Goal: Use online tool/utility: Use online tool/utility

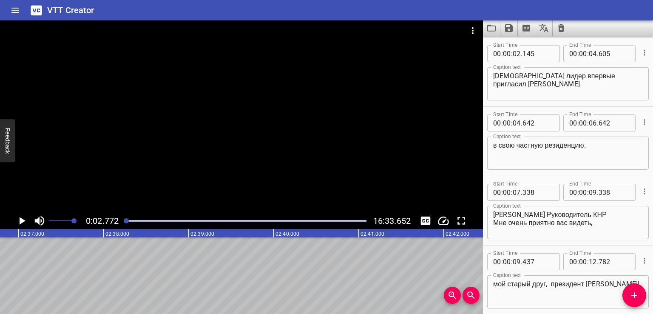
scroll to position [0, 12909]
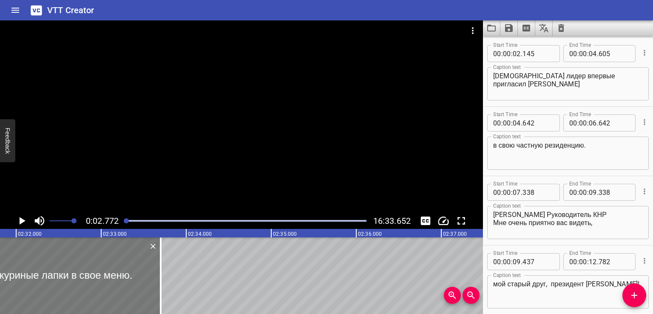
click at [86, 283] on div at bounding box center [42, 275] width 238 height 77
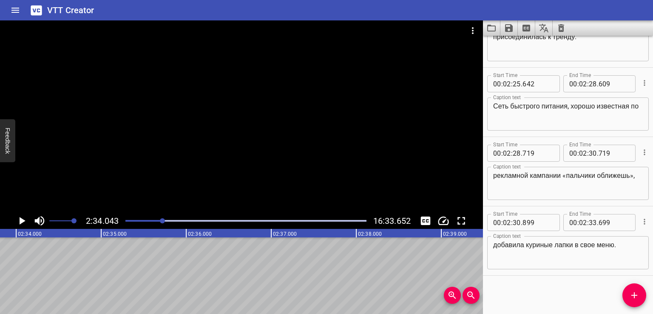
scroll to position [0, 13099]
click at [629, 293] on icon "Add Cue" at bounding box center [634, 295] width 10 height 10
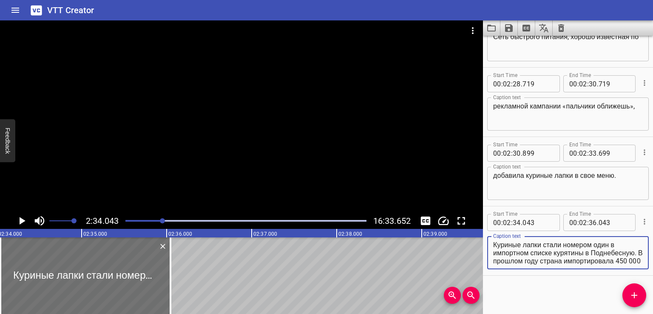
scroll to position [48, 0]
drag, startPoint x: 557, startPoint y: 252, endPoint x: 628, endPoint y: 282, distance: 76.6
click at [628, 282] on div "Start Time 00 : 00 : 00 . 000 Start Time End Time 00 : 00 : 02 . 000 End Time C…" at bounding box center [568, 175] width 170 height 278
type textarea "Куриные лапки стали номером один в импортном списке"
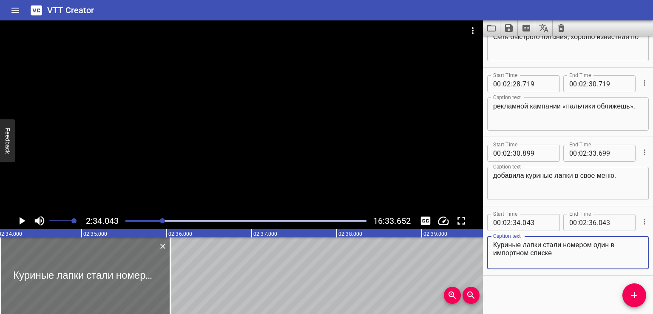
click at [564, 301] on div "Start Time 00 : 00 : 00 . 000 Start Time End Time 00 : 00 : 02 . 000 End Time C…" at bounding box center [568, 175] width 170 height 278
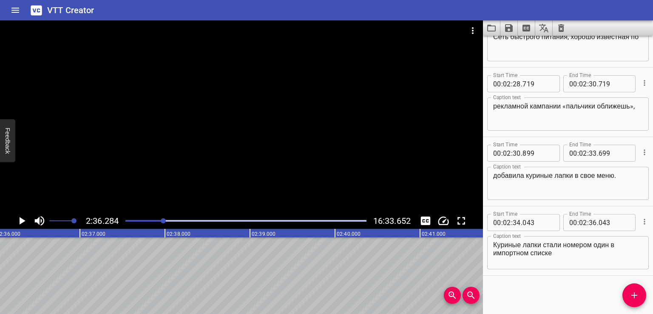
scroll to position [0, 13289]
click at [636, 296] on icon "Add Cue" at bounding box center [634, 295] width 10 height 10
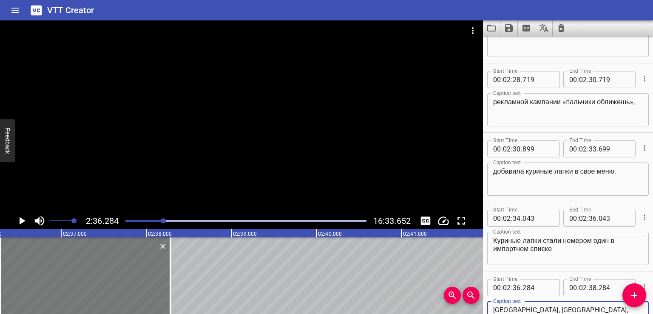
scroll to position [3032, 0]
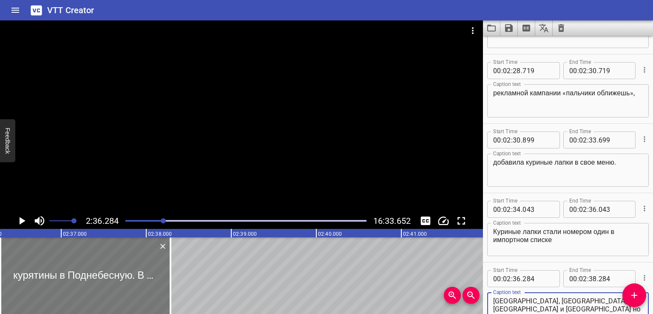
type textarea "курятины в Поднебесную. В прошлом году страна импортировала 450 000 тонн этого …"
click at [131, 285] on div at bounding box center [88, 275] width 170 height 77
type input "319"
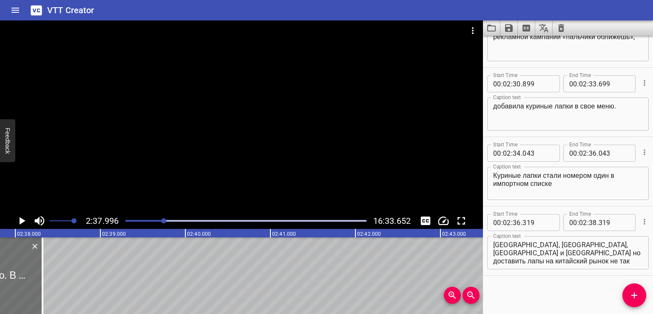
scroll to position [0, 13435]
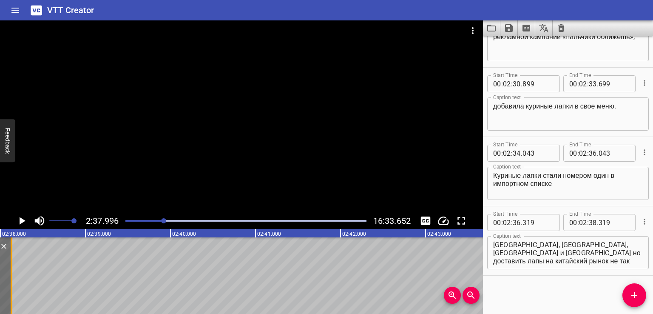
drag, startPoint x: 25, startPoint y: 273, endPoint x: 3, endPoint y: 274, distance: 22.1
click at [7, 274] on div at bounding box center [11, 275] width 9 height 77
type input "064"
click at [478, 294] on span "Zoom Out" at bounding box center [471, 295] width 17 height 10
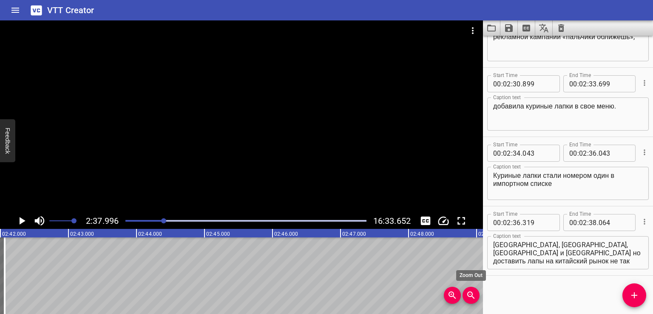
click at [473, 294] on icon "Zoom Out" at bounding box center [471, 295] width 10 height 10
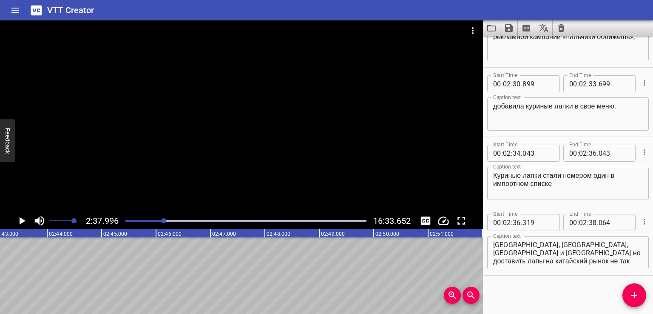
scroll to position [0, 0]
click at [463, 287] on button "Zoom Out" at bounding box center [471, 295] width 17 height 17
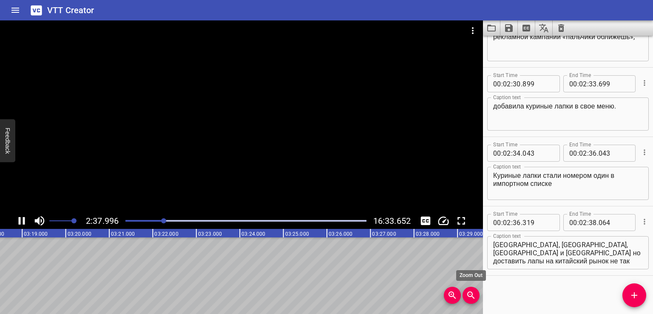
click at [463, 287] on button "Zoom Out" at bounding box center [471, 295] width 17 height 17
click at [565, 257] on textarea "курятины в Поднебесную. В прошлом году страна импортировала 450 000 тонн этого …" at bounding box center [568, 253] width 150 height 24
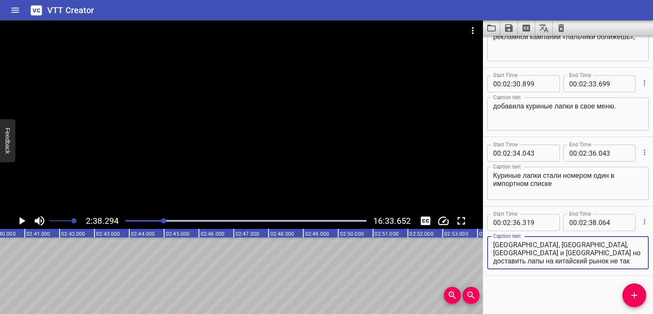
drag, startPoint x: 577, startPoint y: 243, endPoint x: 623, endPoint y: 285, distance: 62.3
click at [623, 285] on div "Start Time 00 : 00 : 00 . 000 Start Time End Time 00 : 00 : 02 . 000 End Time C…" at bounding box center [568, 175] width 170 height 278
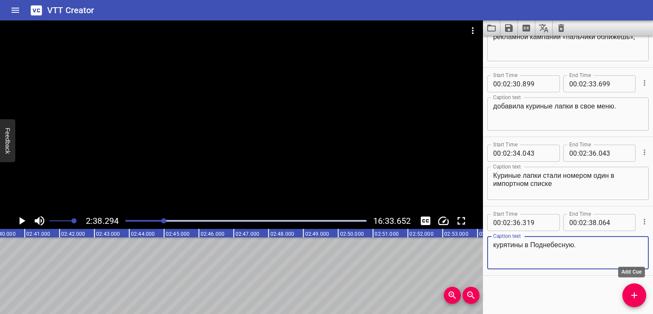
type textarea "курятины в Поднебесную."
click at [636, 305] on button "Add Cue" at bounding box center [634, 295] width 24 height 24
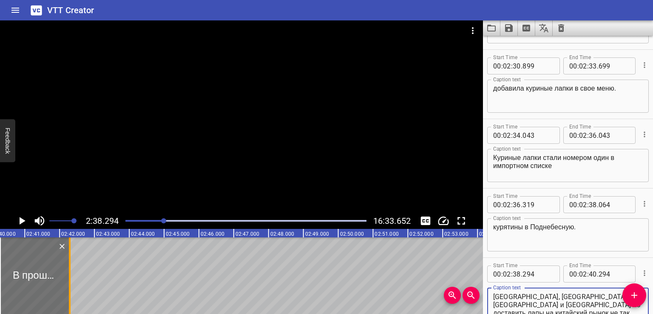
type textarea "В прошлом году страна импортировала 450 000 тонн этого продукта почти на 2 милл…"
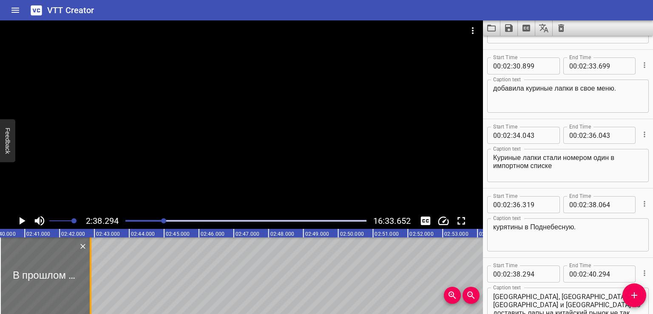
drag, startPoint x: 69, startPoint y: 274, endPoint x: 91, endPoint y: 277, distance: 22.3
click at [91, 277] on div at bounding box center [91, 275] width 2 height 77
type input "929"
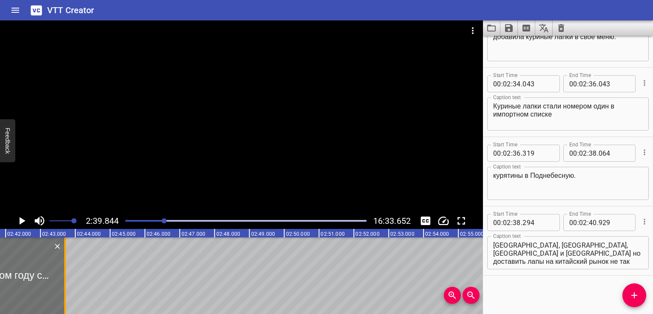
drag, startPoint x: 38, startPoint y: 273, endPoint x: 68, endPoint y: 278, distance: 29.9
click at [66, 278] on div at bounding box center [65, 275] width 2 height 77
type input "41"
type input "771"
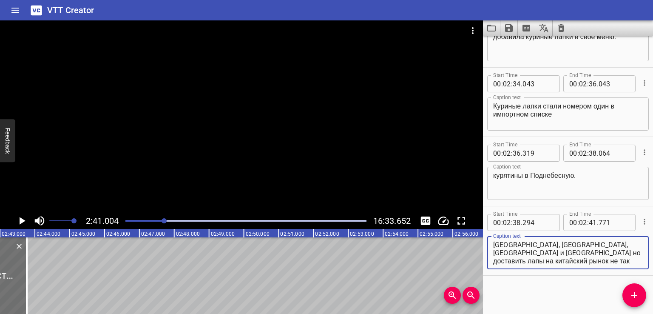
drag, startPoint x: 537, startPoint y: 251, endPoint x: 616, endPoint y: 280, distance: 83.4
click at [616, 280] on div "Start Time 00 : 00 : 00 . 000 Start Time End Time 00 : 00 : 02 . 000 End Time C…" at bounding box center [568, 175] width 170 height 278
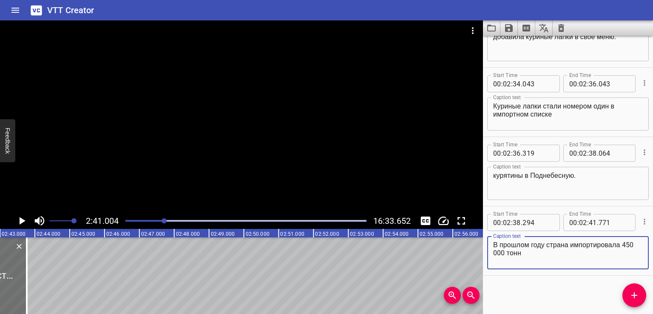
type textarea "В прошлом году страна импортировала 450 000 тонн"
click at [626, 300] on button "Add Cue" at bounding box center [634, 295] width 24 height 24
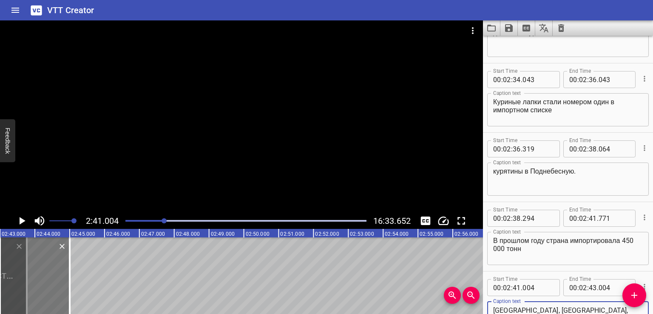
type textarea "этого продукта почти на 2 миллиарда долларов. Среди топ-поставщиков Бразилия, […"
drag, startPoint x: 37, startPoint y: 281, endPoint x: 89, endPoint y: 289, distance: 52.9
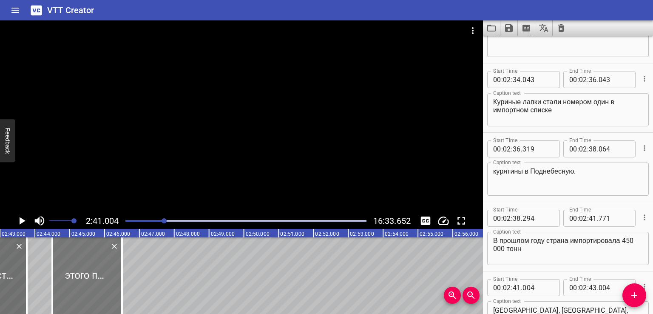
click at [89, 289] on div at bounding box center [87, 275] width 70 height 77
type input "42"
type input "506"
type input "44"
type input "506"
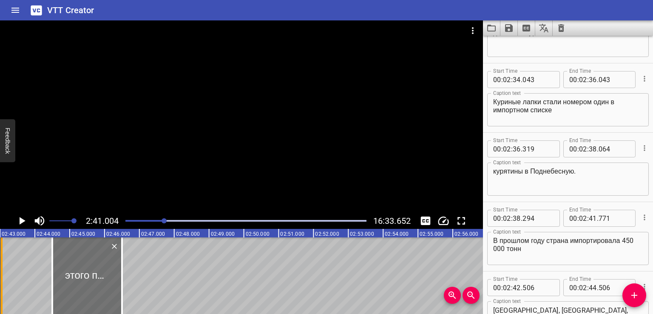
drag, startPoint x: 26, startPoint y: 274, endPoint x: 0, endPoint y: 280, distance: 25.8
click at [1, 280] on div at bounding box center [2, 275] width 2 height 77
type input "051"
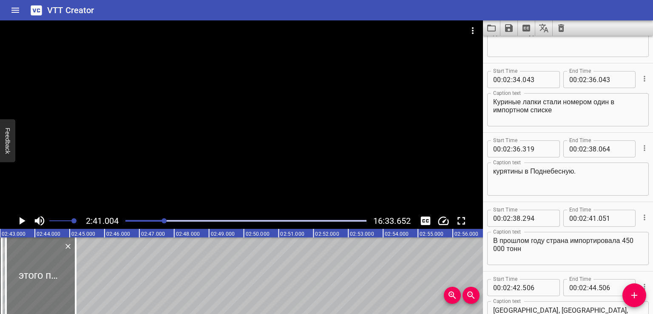
drag, startPoint x: 74, startPoint y: 278, endPoint x: 27, endPoint y: 281, distance: 46.4
click at [27, 281] on div at bounding box center [41, 275] width 70 height 77
type input "41"
type input "175"
type input "43"
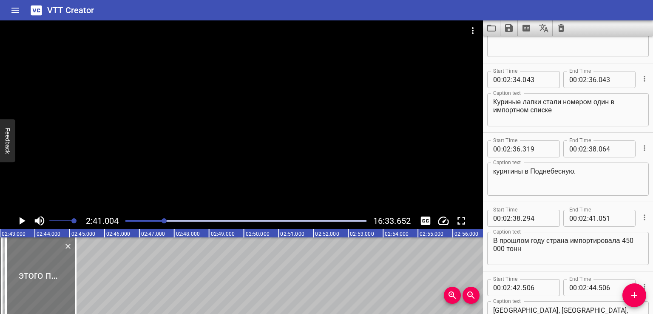
type input "175"
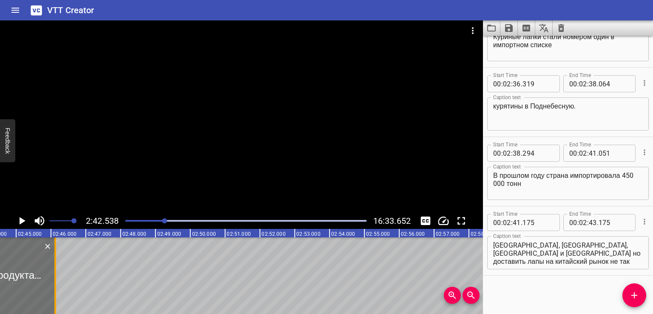
drag, startPoint x: 21, startPoint y: 279, endPoint x: 54, endPoint y: 279, distance: 33.2
click at [54, 279] on div at bounding box center [55, 275] width 2 height 77
type input "44"
type input "127"
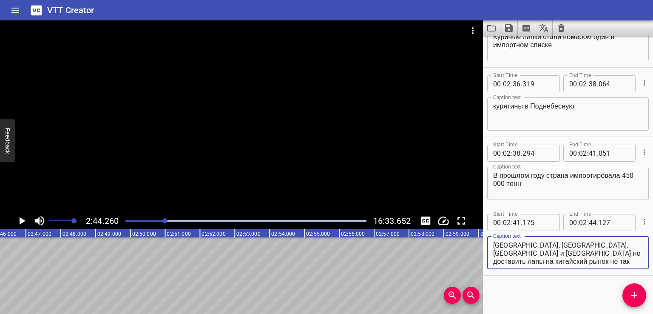
click at [568, 253] on textarea "этого продукта почти на 2 миллиарда долларов. Среди топ-поставщиков Бразилия, […" at bounding box center [568, 253] width 150 height 24
drag, startPoint x: 528, startPoint y: 254, endPoint x: 614, endPoint y: 278, distance: 89.0
click at [614, 278] on div "Start Time 00 : 00 : 00 . 000 Start Time End Time 00 : 00 : 02 . 000 End Time C…" at bounding box center [568, 175] width 170 height 278
type textarea "этого продукта почти на 2 миллиарда долларов."
click at [633, 300] on button "Add Cue" at bounding box center [634, 295] width 24 height 24
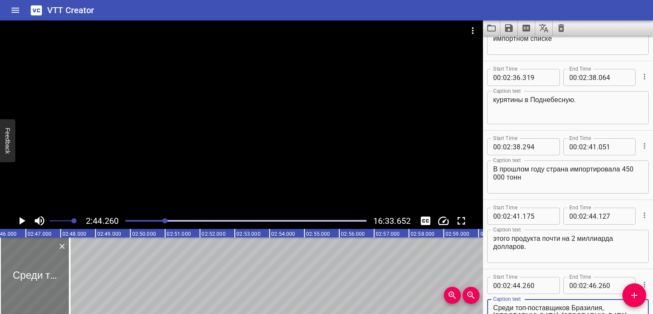
type textarea "Среди топ-поставщиков Бразилия, [GEOGRAPHIC_DATA], [GEOGRAPHIC_DATA], [GEOGRAPH…"
click at [35, 273] on div at bounding box center [36, 275] width 70 height 77
type input "346"
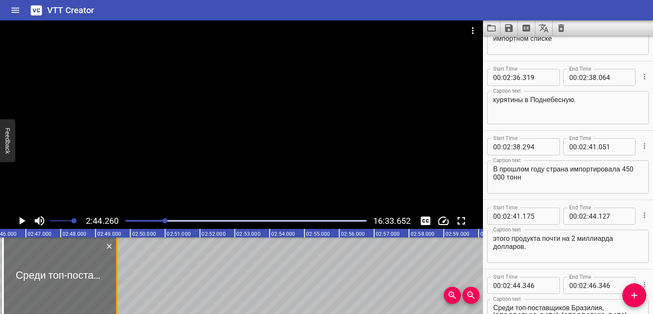
drag, startPoint x: 71, startPoint y: 269, endPoint x: 117, endPoint y: 268, distance: 45.9
click at [117, 268] on div at bounding box center [117, 275] width 9 height 77
type input "47"
type input "664"
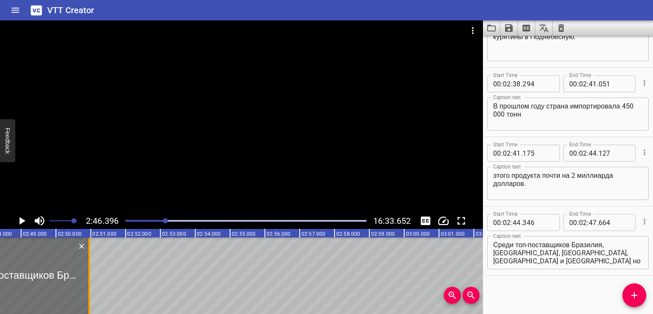
drag, startPoint x: 43, startPoint y: 276, endPoint x: 97, endPoint y: 273, distance: 53.6
click at [90, 273] on div at bounding box center [89, 275] width 2 height 77
type input "49"
type input "202"
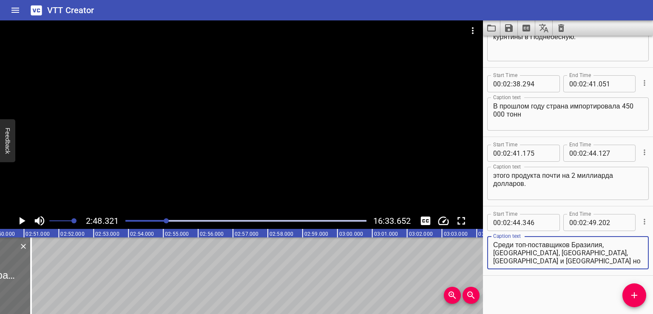
drag, startPoint x: 541, startPoint y: 254, endPoint x: 636, endPoint y: 271, distance: 97.1
click at [636, 271] on div "Start Time 00 : 02 : 44 . 346 Start Time End Time 00 : 02 : 49 . 202 End Time C…" at bounding box center [568, 240] width 170 height 69
type textarea "Среди топ-поставщиков Бразилия, [GEOGRAPHIC_DATA], [GEOGRAPHIC_DATA], [GEOGRAPH…"
click at [630, 286] on button "Add Cue" at bounding box center [634, 295] width 24 height 24
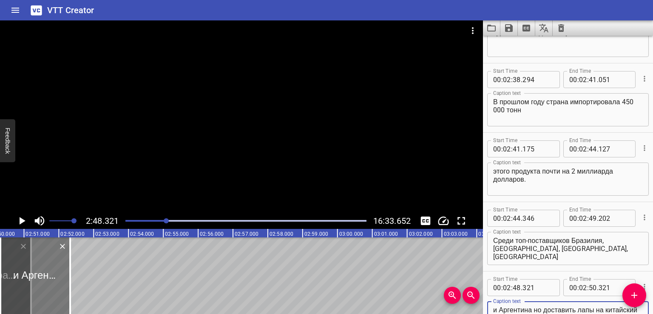
type textarea "и Аргентина но доставить лапы на китайский рынок не так просто."
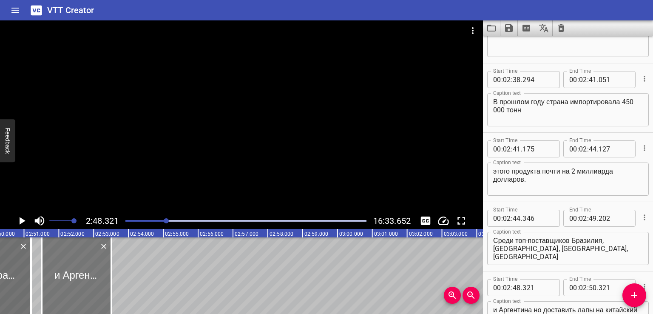
drag, startPoint x: 42, startPoint y: 277, endPoint x: 80, endPoint y: 278, distance: 38.7
click at [80, 278] on div at bounding box center [77, 275] width 70 height 77
type input "49"
type input "883"
type input "51"
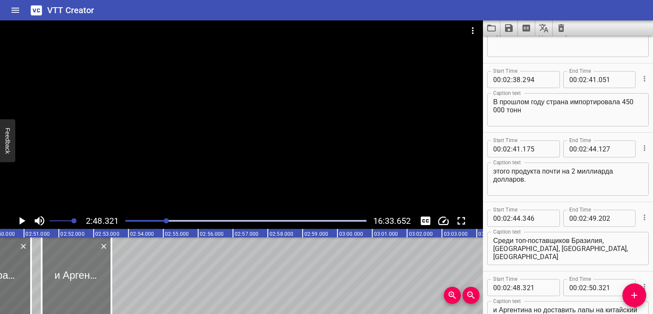
type input "883"
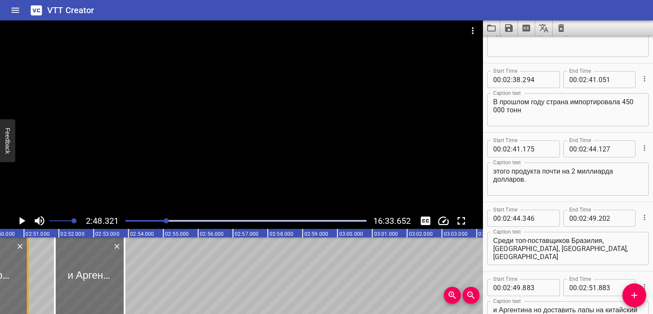
click at [25, 274] on div at bounding box center [27, 275] width 9 height 77
type input "104"
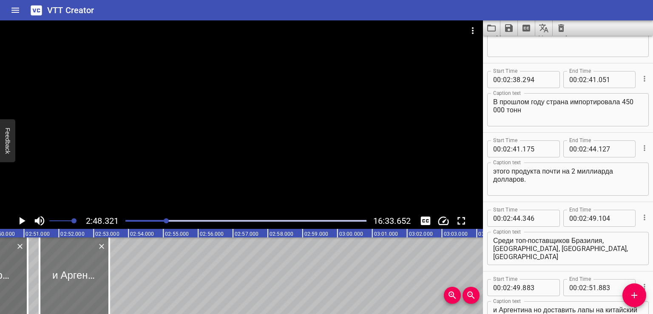
drag, startPoint x: 77, startPoint y: 276, endPoint x: 56, endPoint y: 277, distance: 20.5
click at [56, 277] on div at bounding box center [75, 275] width 70 height 77
type input "297"
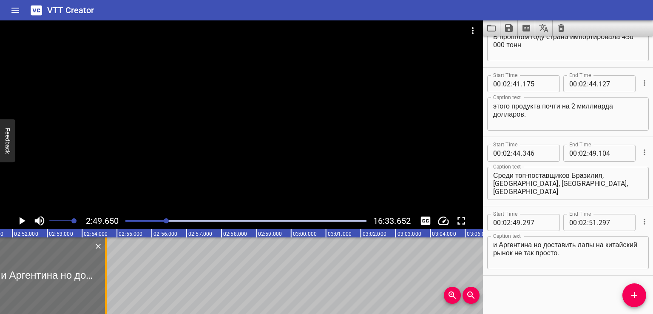
drag, startPoint x: 58, startPoint y: 267, endPoint x: 109, endPoint y: 269, distance: 51.5
click at [107, 269] on div at bounding box center [106, 275] width 2 height 77
type input "52"
type input "774"
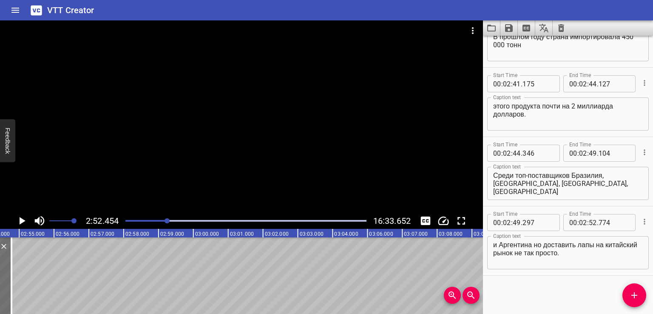
click at [629, 290] on icon "Add Cue" at bounding box center [634, 295] width 10 height 10
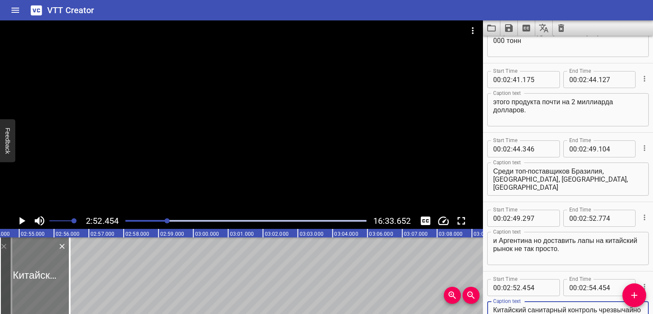
type textarea "Китайский санитарный контроль чрезвычайно жесткий."
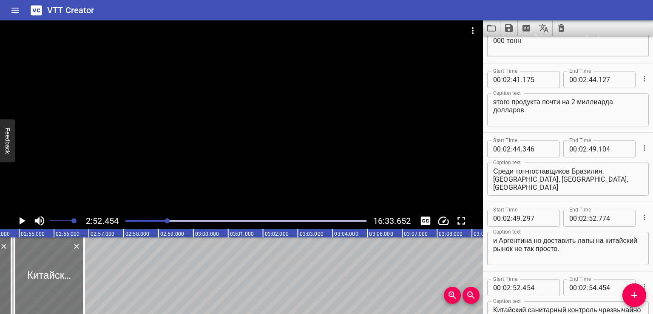
click at [61, 276] on div at bounding box center [49, 275] width 70 height 77
type input "894"
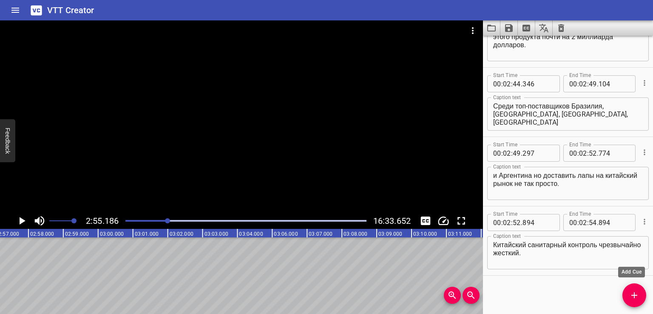
click at [628, 293] on span "Add Cue" at bounding box center [634, 295] width 24 height 10
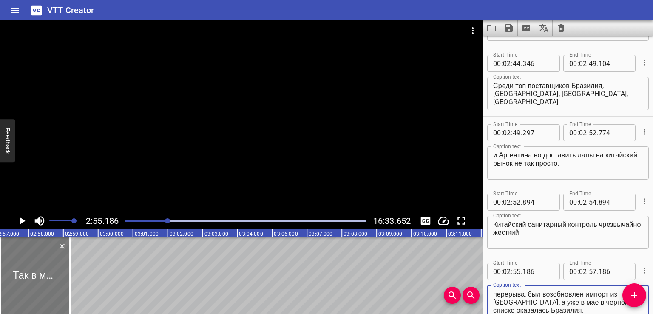
type textarea "Так в марте этого года, после двухлетнего перерыва, был возобновлен импорт из […"
drag, startPoint x: 40, startPoint y: 269, endPoint x: 45, endPoint y: 270, distance: 4.7
click at [45, 270] on div at bounding box center [38, 275] width 70 height 77
type input "320"
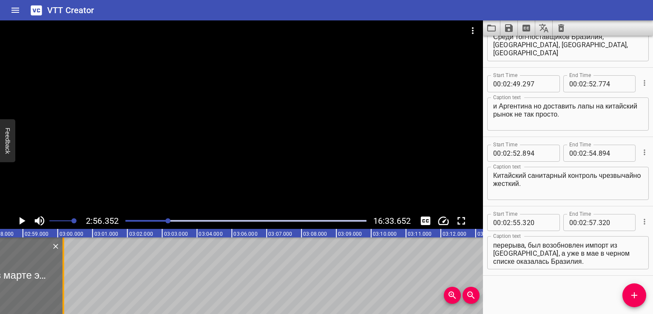
drag, startPoint x: 37, startPoint y: 279, endPoint x: 61, endPoint y: 278, distance: 24.7
click at [61, 278] on div at bounding box center [63, 275] width 9 height 77
type input "58"
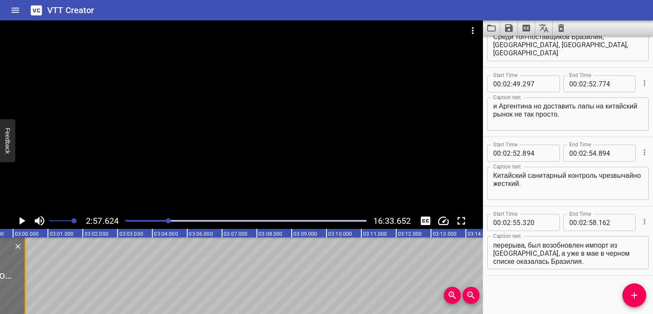
drag, startPoint x: 17, startPoint y: 276, endPoint x: 36, endPoint y: 278, distance: 18.8
click at [30, 278] on div at bounding box center [25, 275] width 9 height 77
type input "700"
drag, startPoint x: 13, startPoint y: 277, endPoint x: 31, endPoint y: 279, distance: 18.0
click at [31, 279] on div at bounding box center [30, 275] width 2 height 77
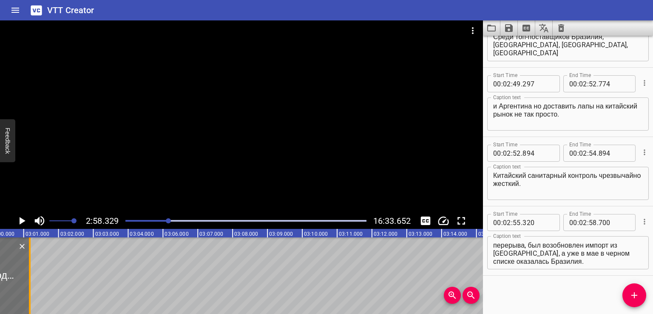
type input "59"
type input "212"
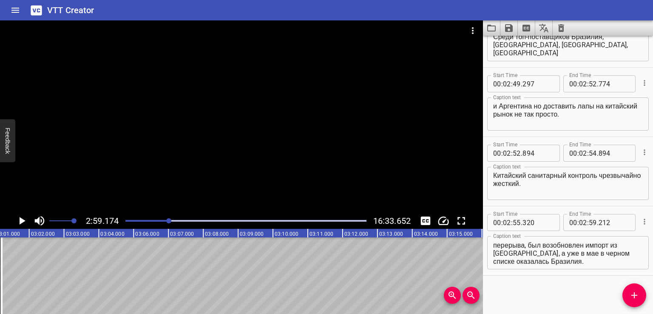
click at [537, 249] on textarea "Так в марте этого года, после двухлетнего перерыва, был возобновлен импорт из […" at bounding box center [568, 253] width 150 height 24
drag, startPoint x: 571, startPoint y: 242, endPoint x: 634, endPoint y: 284, distance: 75.0
click at [634, 284] on div "Start Time 00 : 00 : 00 . 000 Start Time End Time 00 : 00 : 02 . 000 End Time C…" at bounding box center [568, 175] width 170 height 278
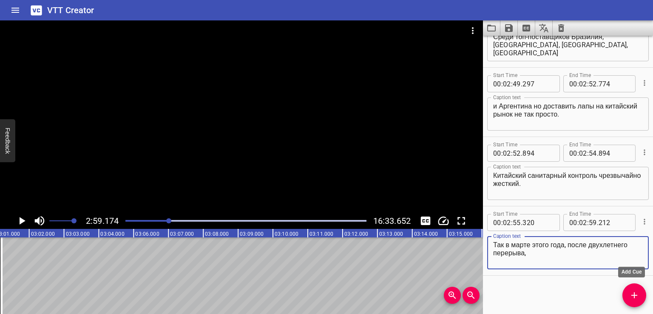
type textarea "Так в марте этого года, после двухлетнего перерыва,"
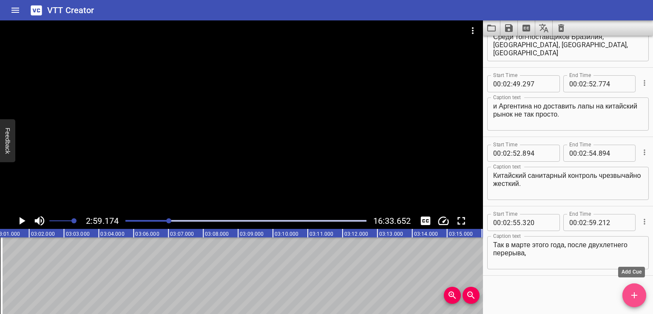
click at [631, 295] on icon "Add Cue" at bounding box center [634, 295] width 10 height 10
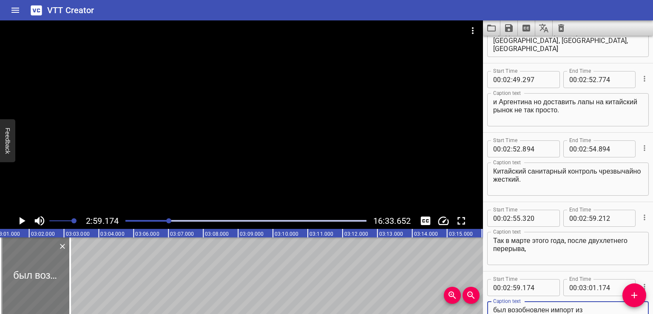
type textarea "был возобновлен импорт из [GEOGRAPHIC_DATA], а уже в мае в черном списке оказал…"
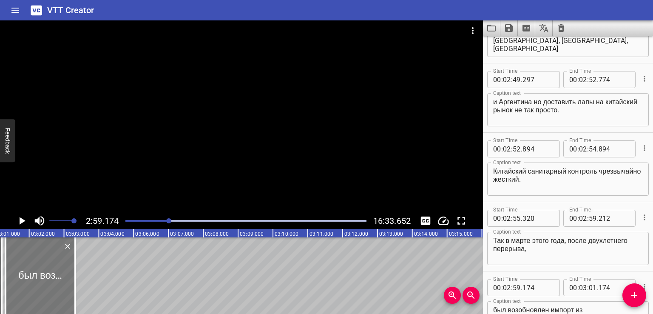
click at [31, 275] on div at bounding box center [41, 275] width 70 height 77
type input "321"
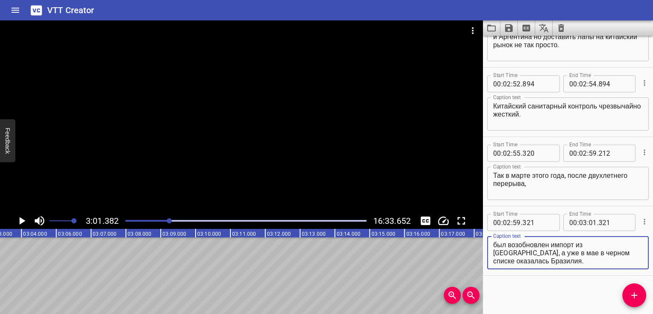
drag, startPoint x: 626, startPoint y: 244, endPoint x: 639, endPoint y: 276, distance: 35.1
click at [639, 276] on div "Start Time 00 : 00 : 00 . 000 Start Time End Time 00 : 00 : 02 . 000 End Time C…" at bounding box center [568, 175] width 170 height 278
type textarea "был возобновлен импорт из [GEOGRAPHIC_DATA],"
click at [631, 294] on icon "Add Cue" at bounding box center [634, 295] width 10 height 10
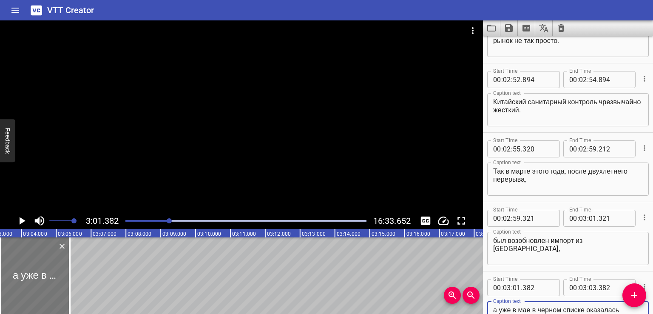
type textarea "а уже в мае в черном списке оказалась Бразилия."
click at [25, 282] on div at bounding box center [35, 275] width 70 height 77
type input "504"
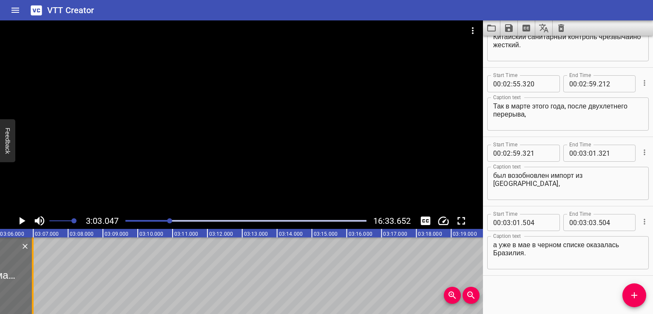
drag, startPoint x: 17, startPoint y: 276, endPoint x: 37, endPoint y: 276, distance: 20.4
click at [37, 276] on div at bounding box center [32, 275] width 9 height 77
type input "04"
type input "090"
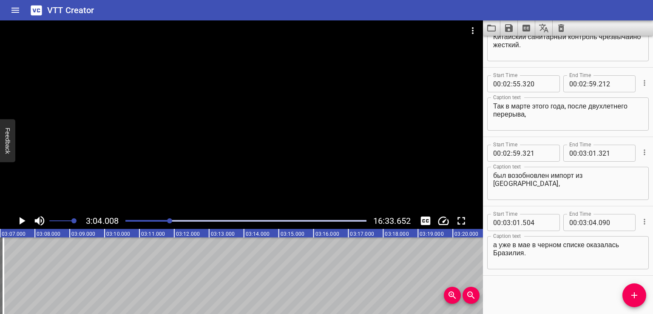
click at [628, 298] on span "Add Cue" at bounding box center [634, 295] width 24 height 10
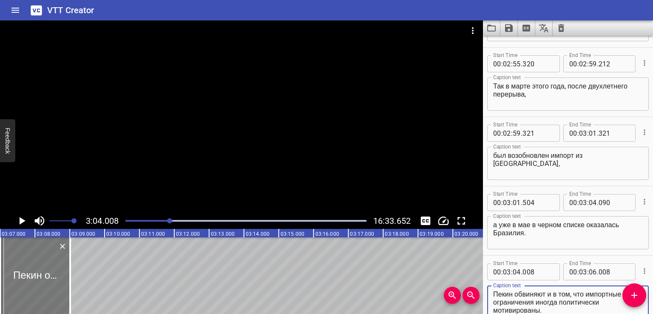
type textarea "Пекин обвиняют и в том, что импортные ограничения иногда политически мотивирова…"
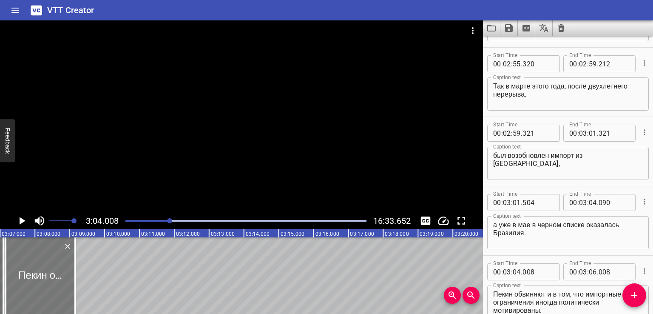
drag, startPoint x: 55, startPoint y: 276, endPoint x: 60, endPoint y: 276, distance: 5.1
click at [60, 276] on div at bounding box center [41, 275] width 70 height 77
type input "154"
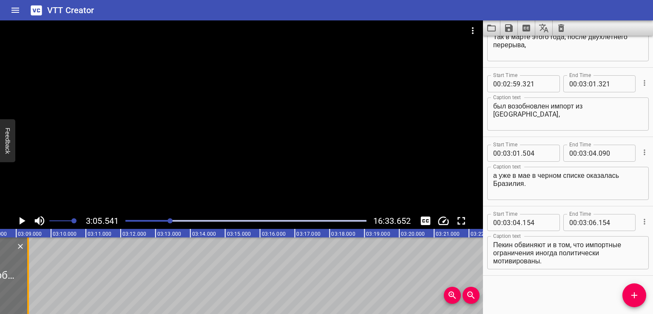
drag, startPoint x: 20, startPoint y: 274, endPoint x: 28, endPoint y: 273, distance: 8.1
click at [28, 274] on div at bounding box center [28, 275] width 9 height 77
type input "386"
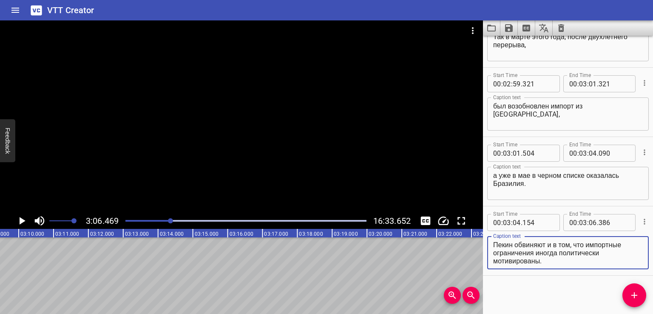
drag, startPoint x: 536, startPoint y: 252, endPoint x: 563, endPoint y: 266, distance: 30.8
click at [563, 266] on div "Пекин обвиняют и в том, что импортные ограничения иногда политически мотивирова…" at bounding box center [568, 252] width 162 height 33
type textarea "[PERSON_NAME] обвиняют и в том, что импортные ограничения"
click at [626, 296] on span "Add Cue" at bounding box center [634, 295] width 24 height 10
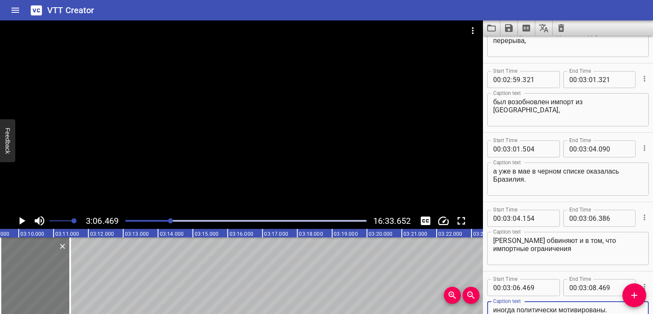
type textarea "иногда политически мотивированы."
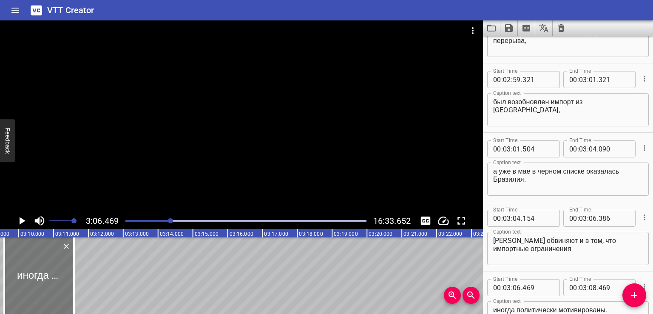
drag, startPoint x: 42, startPoint y: 283, endPoint x: 46, endPoint y: 283, distance: 4.7
click at [46, 283] on div at bounding box center [39, 275] width 70 height 77
type input "604"
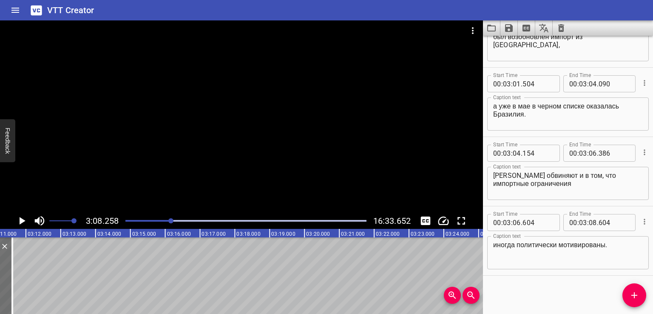
click at [634, 296] on icon "Add Cue" at bounding box center [634, 295] width 6 height 6
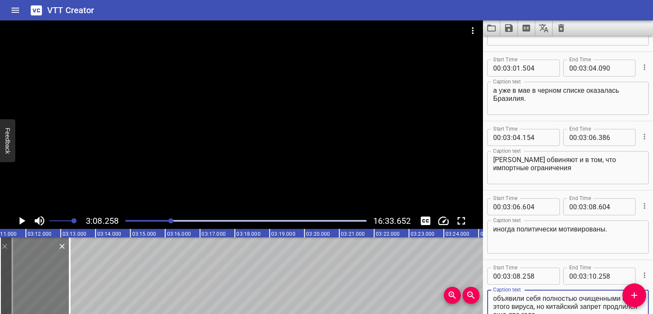
type textarea "Например, в 2015 году из-за вспышки птичьего гриппа в [GEOGRAPHIC_DATA] [GEOGRA…"
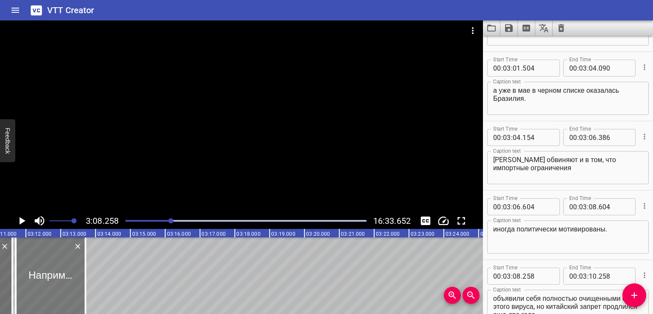
drag, startPoint x: 23, startPoint y: 286, endPoint x: 36, endPoint y: 286, distance: 13.2
click at [36, 286] on div at bounding box center [51, 275] width 70 height 77
type input "722"
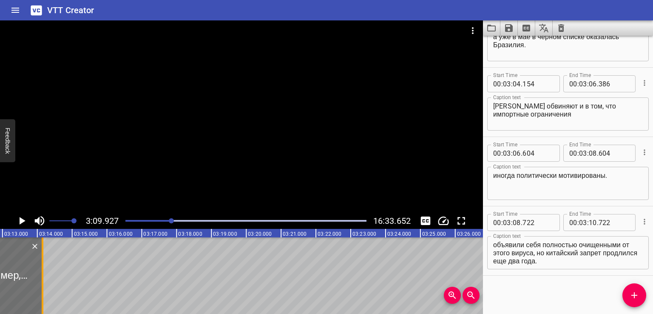
drag, startPoint x: 29, startPoint y: 275, endPoint x: 51, endPoint y: 273, distance: 22.2
click at [47, 273] on div at bounding box center [42, 275] width 9 height 77
type input "11"
type input "357"
drag, startPoint x: 11, startPoint y: 278, endPoint x: 39, endPoint y: 276, distance: 27.3
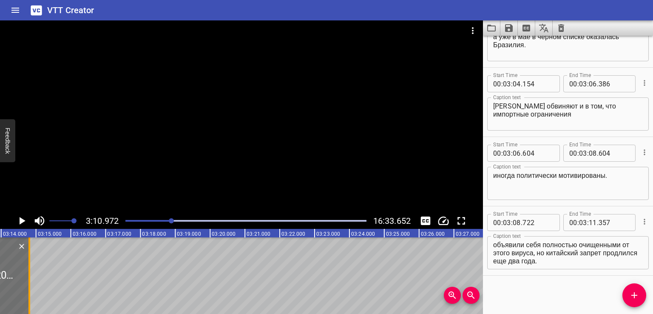
click at [34, 276] on div at bounding box center [29, 275] width 9 height 77
type input "12"
type input "138"
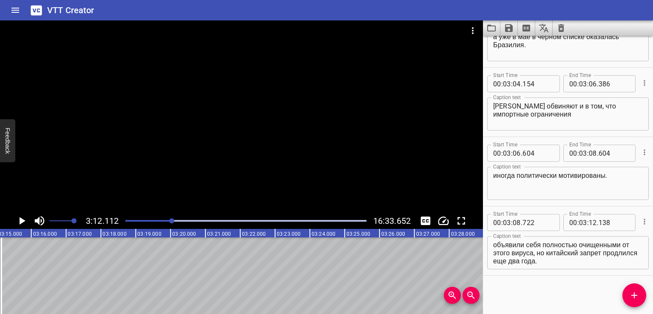
click at [589, 248] on textarea "Например, в 2015 году из-за вспышки птичьего гриппа в [GEOGRAPHIC_DATA] [GEOGRA…" at bounding box center [568, 253] width 150 height 24
drag, startPoint x: 548, startPoint y: 252, endPoint x: 612, endPoint y: 275, distance: 67.8
click at [612, 275] on div "Start Time 00 : 00 : 00 . 000 Start Time End Time 00 : 00 : 02 . 000 End Time C…" at bounding box center [568, 175] width 170 height 278
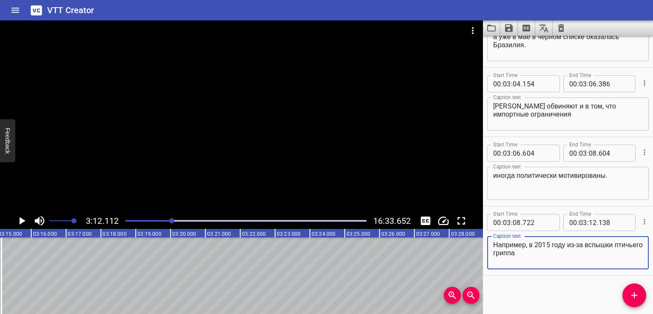
type textarea "Например, в 2015 году из-за вспышки птичьего гриппа"
click at [635, 295] on icon "Add Cue" at bounding box center [634, 295] width 10 height 10
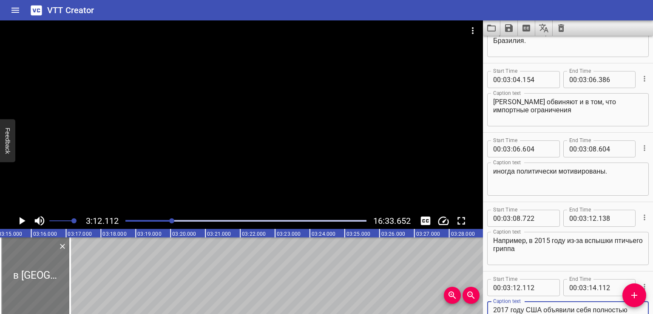
type textarea "в [GEOGRAPHIC_DATA] [GEOGRAPHIC_DATA] полностью запретил оттуда импорт лапок. В…"
click at [37, 287] on div at bounding box center [39, 275] width 70 height 77
type input "210"
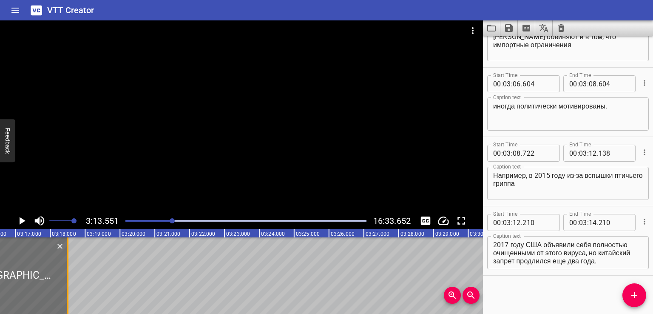
drag, startPoint x: 23, startPoint y: 275, endPoint x: 68, endPoint y: 273, distance: 44.7
click at [68, 273] on div at bounding box center [68, 275] width 2 height 77
type input "15"
type input "491"
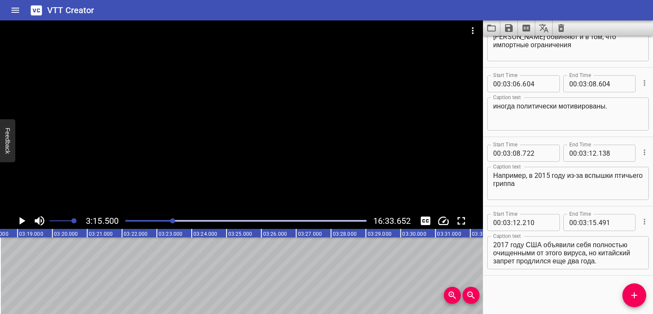
click at [522, 247] on textarea "в [GEOGRAPHIC_DATA] [GEOGRAPHIC_DATA] полностью запретил оттуда импорт лапок. В…" at bounding box center [568, 253] width 150 height 24
drag, startPoint x: 541, startPoint y: 252, endPoint x: 606, endPoint y: 276, distance: 69.0
click at [606, 276] on div "Start Time 00 : 00 : 00 . 000 Start Time End Time 00 : 00 : 02 . 000 End Time C…" at bounding box center [568, 175] width 170 height 278
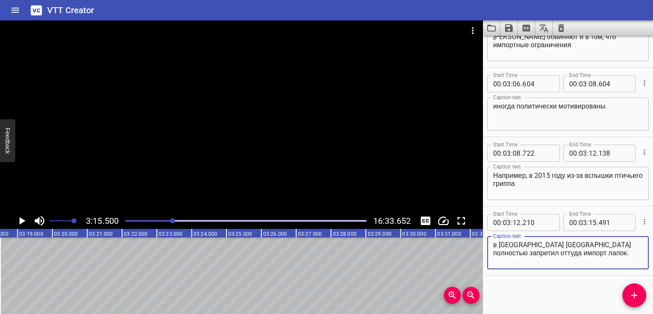
type textarea "в [GEOGRAPHIC_DATA] [GEOGRAPHIC_DATA] полностью запретил оттуда импорт лапок."
click at [634, 296] on icon "Add Cue" at bounding box center [634, 295] width 6 height 6
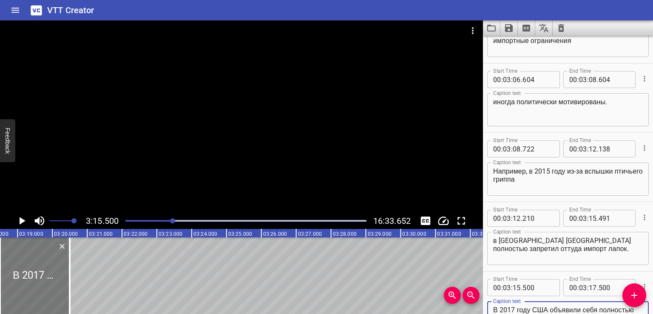
type textarea "В 2017 году США объявили себя полностью очищенными от этого вируса, но китайски…"
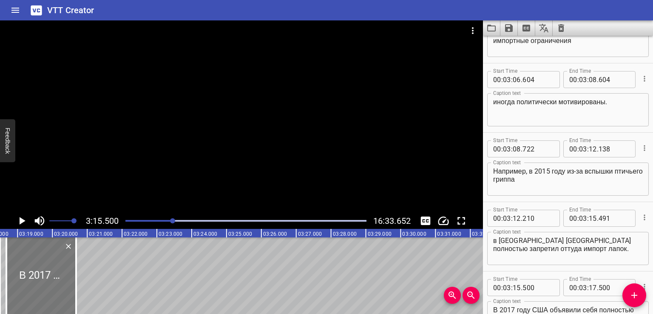
drag, startPoint x: 44, startPoint y: 275, endPoint x: 51, endPoint y: 277, distance: 7.1
click at [51, 277] on div at bounding box center [41, 275] width 70 height 77
type input "695"
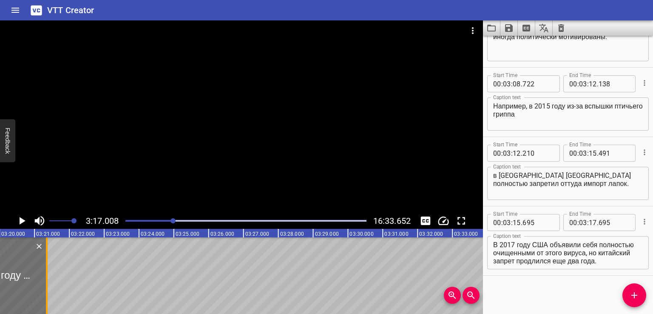
drag, startPoint x: 26, startPoint y: 278, endPoint x: 85, endPoint y: 276, distance: 58.3
click at [51, 276] on div at bounding box center [47, 275] width 9 height 77
type input "19"
type input "367"
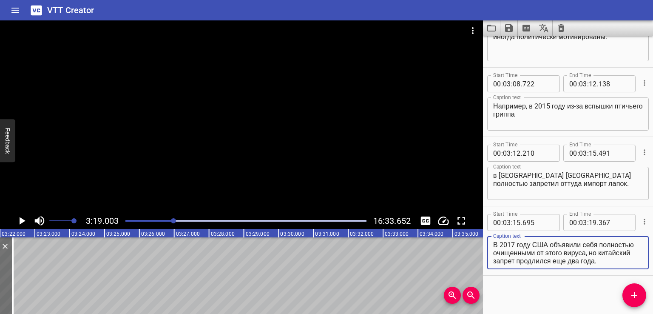
click at [594, 255] on textarea "В 2017 году США объявили себя полностью очищенными от этого вируса, но китайски…" at bounding box center [568, 253] width 150 height 24
drag, startPoint x: 592, startPoint y: 251, endPoint x: 628, endPoint y: 281, distance: 46.8
click at [628, 281] on div "Start Time 00 : 00 : 00 . 000 Start Time End Time 00 : 00 : 02 . 000 End Time C…" at bounding box center [568, 175] width 170 height 278
type textarea "В 2017 году США объявили себя полностью очищенными от этого вируса,"
click at [634, 297] on icon "Add Cue" at bounding box center [634, 295] width 10 height 10
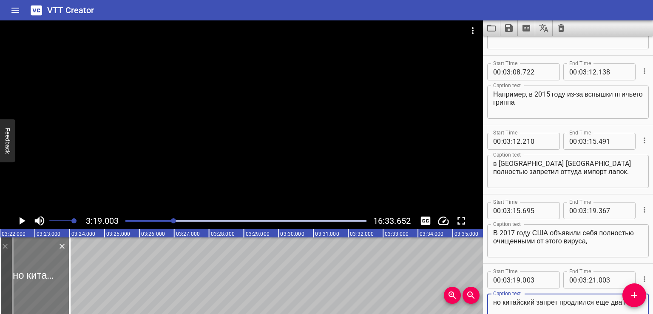
type textarea "но китайский запрет продлился еще два года."
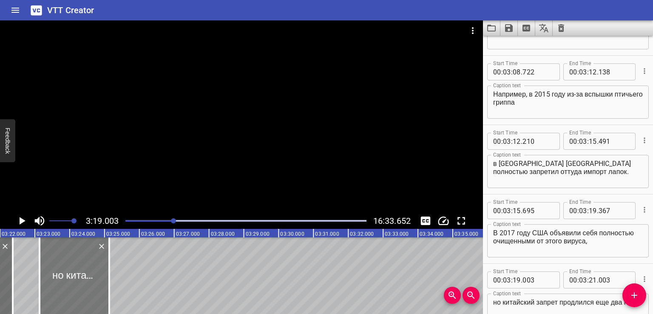
drag, startPoint x: 32, startPoint y: 283, endPoint x: 100, endPoint y: 281, distance: 68.5
click at [101, 281] on div at bounding box center [75, 275] width 70 height 77
type input "20"
type input "981"
type input "22"
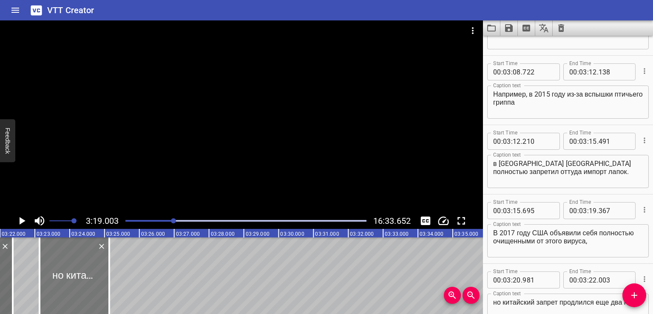
type input "981"
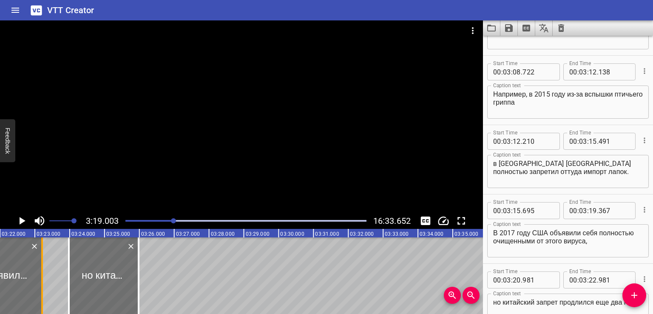
drag, startPoint x: 12, startPoint y: 277, endPoint x: 43, endPoint y: 281, distance: 30.5
click at [43, 281] on div at bounding box center [42, 275] width 2 height 77
type input "20"
type input "234"
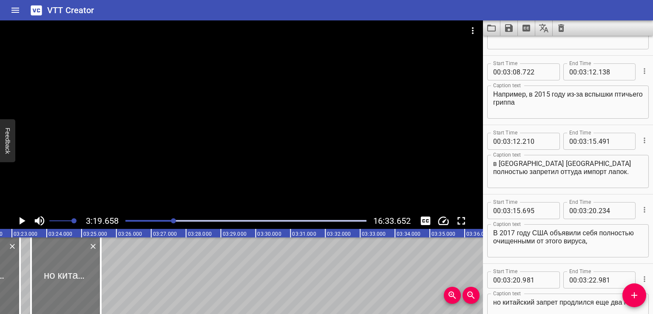
drag, startPoint x: 68, startPoint y: 275, endPoint x: 48, endPoint y: 281, distance: 19.9
click at [48, 281] on div at bounding box center [66, 275] width 70 height 77
type input "431"
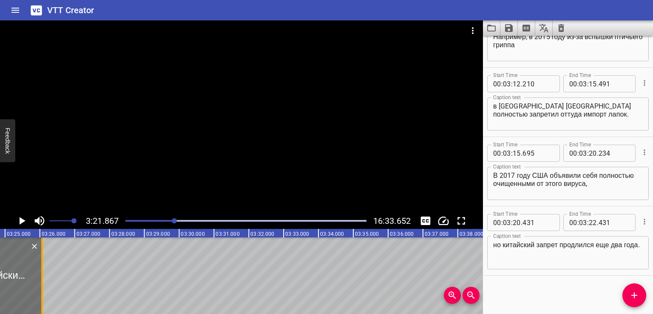
drag, startPoint x: 21, startPoint y: 278, endPoint x: 49, endPoint y: 282, distance: 28.8
click at [46, 282] on div at bounding box center [42, 275] width 9 height 77
type input "23"
type input "249"
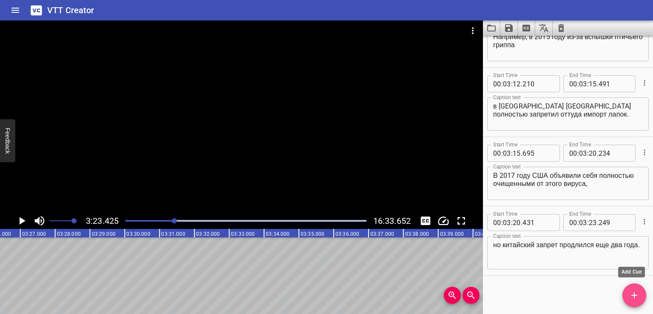
click at [634, 293] on icon "Add Cue" at bounding box center [634, 295] width 6 height 6
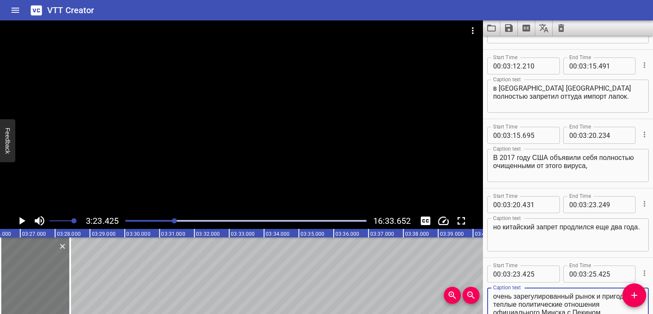
type textarea "Для доступа на этот сверхприбыльный, но очень зарегулированный рынок и пригодил…"
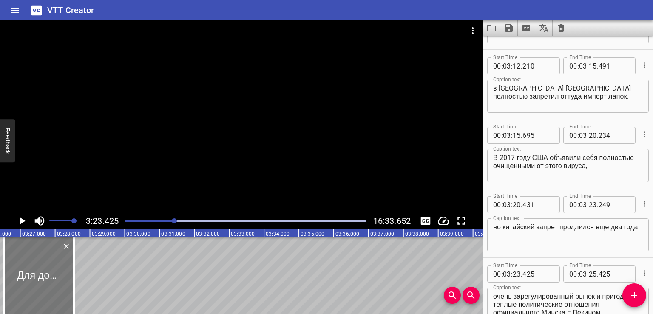
drag, startPoint x: 45, startPoint y: 290, endPoint x: 51, endPoint y: 290, distance: 6.0
click at [51, 290] on div at bounding box center [39, 275] width 70 height 77
type input "595"
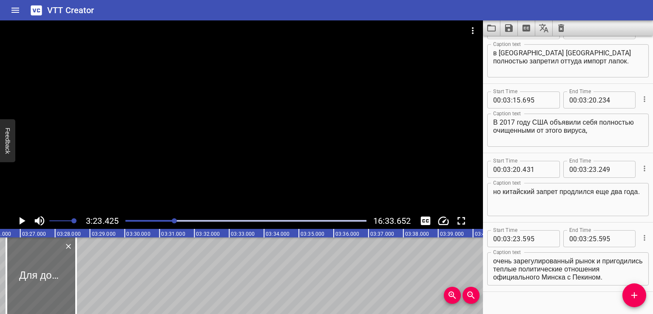
scroll to position [4128, 0]
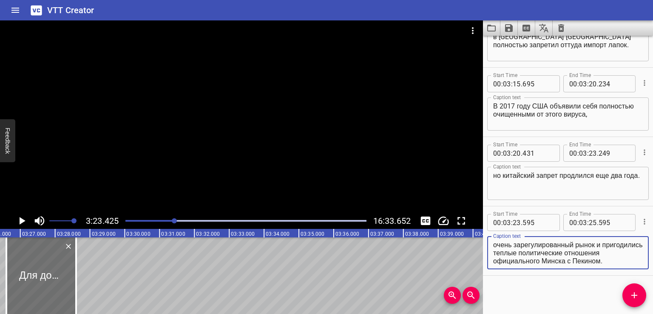
click at [523, 256] on textarea "Для доступа на этот сверхприбыльный, но очень зарегулированный рынок и пригодил…" at bounding box center [568, 253] width 150 height 24
drag, startPoint x: 524, startPoint y: 252, endPoint x: 616, endPoint y: 288, distance: 98.9
click at [616, 288] on div "Start Time 00 : 00 : 00 . 000 Start Time End Time 00 : 00 : 02 . 000 End Time C…" at bounding box center [568, 175] width 170 height 278
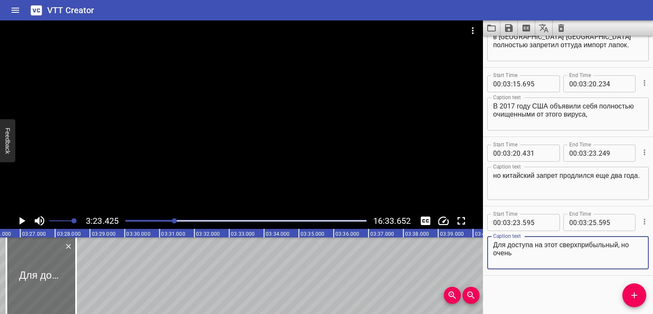
type textarea "Для доступа на этот сверхприбыльный, но очень"
click at [556, 298] on div "Start Time 00 : 00 : 00 . 000 Start Time End Time 00 : 00 : 02 . 000 End Time C…" at bounding box center [568, 175] width 170 height 278
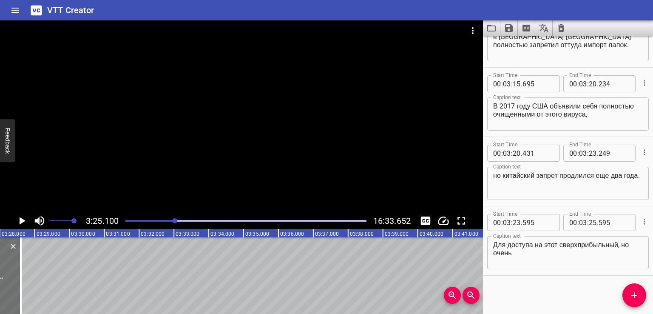
scroll to position [0, 7143]
drag, startPoint x: 17, startPoint y: 273, endPoint x: 40, endPoint y: 277, distance: 22.6
click at [34, 277] on div at bounding box center [34, 275] width 2 height 77
type input "26"
type input "230"
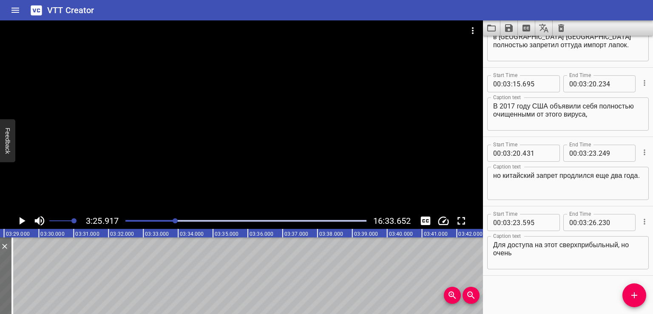
scroll to position [0, 7172]
click at [638, 305] on button "Add Cue" at bounding box center [634, 295] width 24 height 24
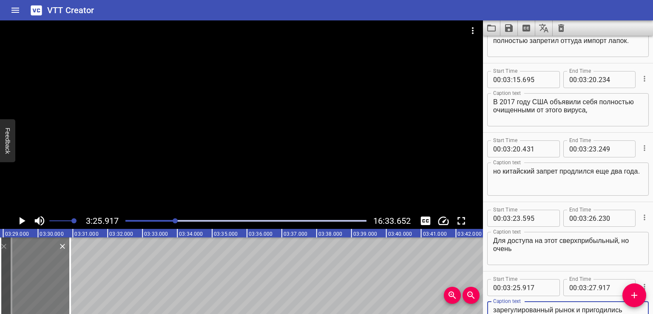
scroll to position [4148, 0]
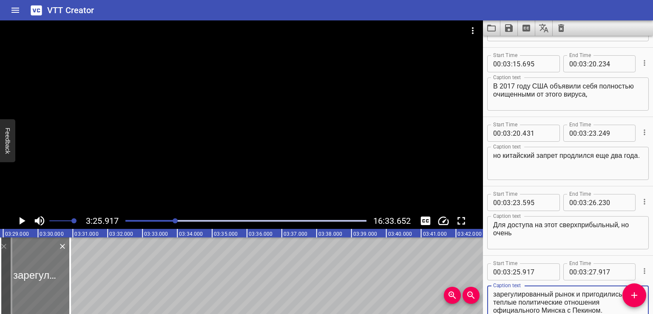
type textarea "зарегулированный рынок и пригодились теплые политические отношения официального…"
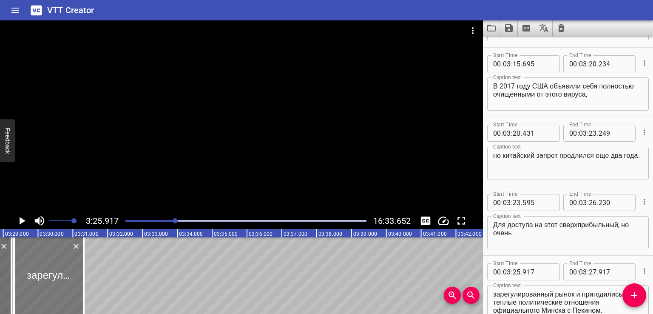
drag, startPoint x: 26, startPoint y: 275, endPoint x: 31, endPoint y: 276, distance: 5.1
click at [31, 276] on div at bounding box center [49, 275] width 70 height 77
type input "26"
type input "332"
type input "28"
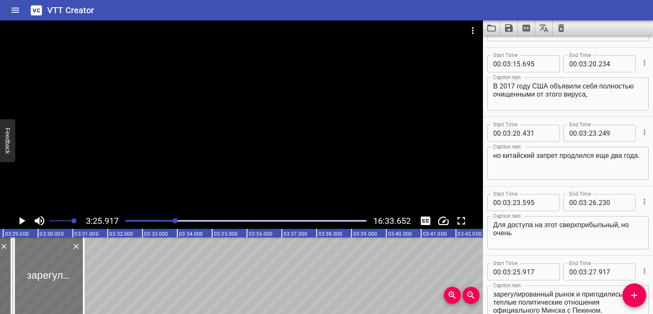
type input "332"
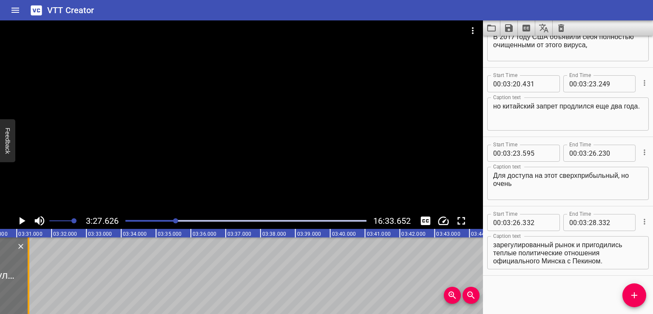
scroll to position [0, 7231]
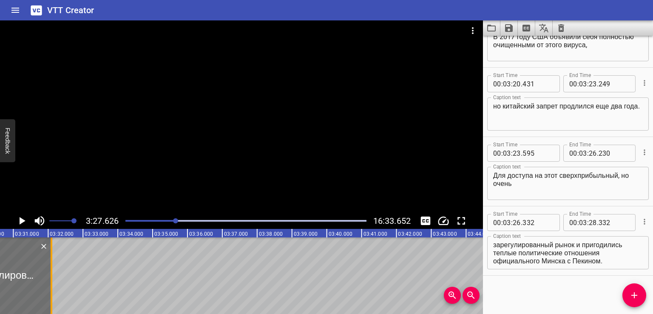
drag, startPoint x: 28, startPoint y: 278, endPoint x: 58, endPoint y: 278, distance: 29.8
click at [56, 278] on div at bounding box center [51, 275] width 9 height 77
type input "29"
type input "187"
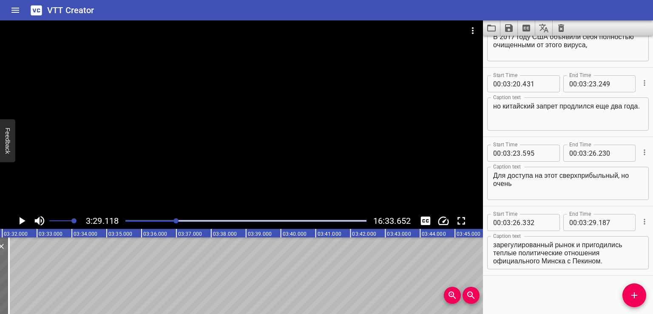
scroll to position [0, 7284]
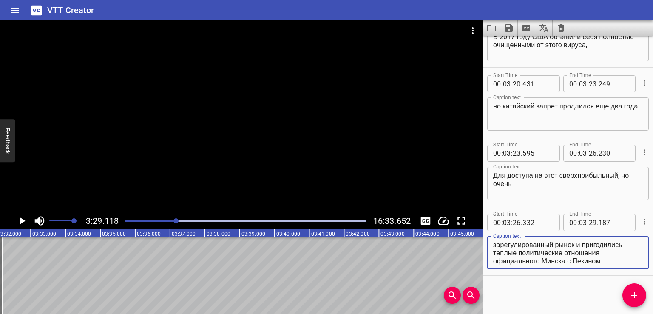
drag, startPoint x: 519, startPoint y: 251, endPoint x: 626, endPoint y: 273, distance: 109.5
click at [626, 273] on div "Start Time 00 : 03 : 26 . 332 Start Time End Time 00 : 03 : 29 . 187 End Time C…" at bounding box center [568, 240] width 170 height 69
type textarea "зарегулированный рынок и пригодились теплые"
click at [629, 298] on icon "Add Cue" at bounding box center [634, 295] width 10 height 10
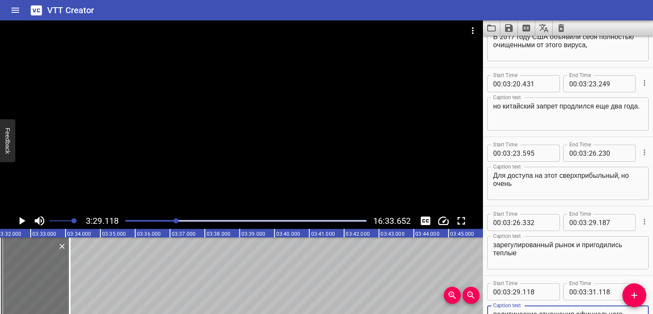
scroll to position [4202, 0]
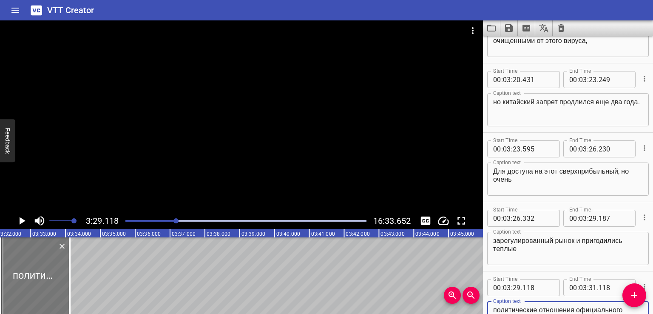
type textarea "политические отношения официального Минска с Пекином."
drag, startPoint x: 48, startPoint y: 283, endPoint x: 54, endPoint y: 283, distance: 6.0
click at [54, 283] on div at bounding box center [35, 275] width 70 height 77
type input "288"
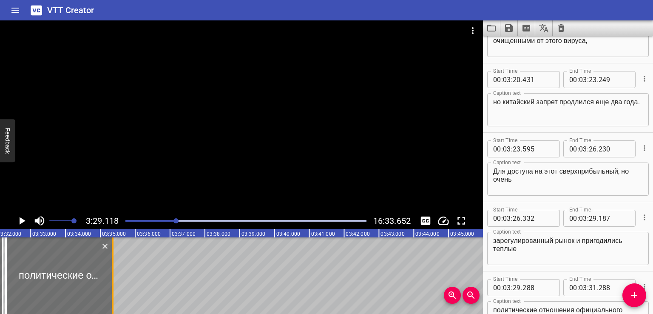
drag, startPoint x: 77, startPoint y: 278, endPoint x: 114, endPoint y: 278, distance: 37.0
click at [114, 278] on div at bounding box center [112, 275] width 9 height 77
type input "32"
type input "350"
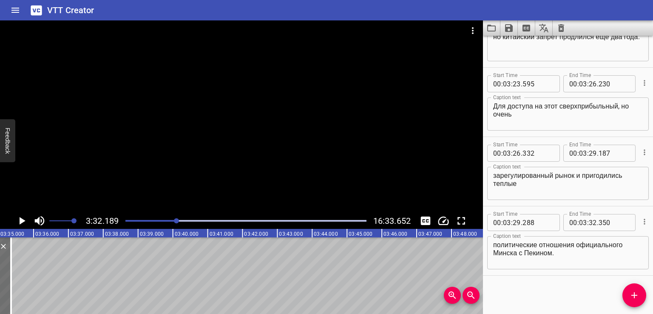
scroll to position [0, 7390]
click at [632, 295] on icon "Add Cue" at bounding box center [634, 295] width 10 height 10
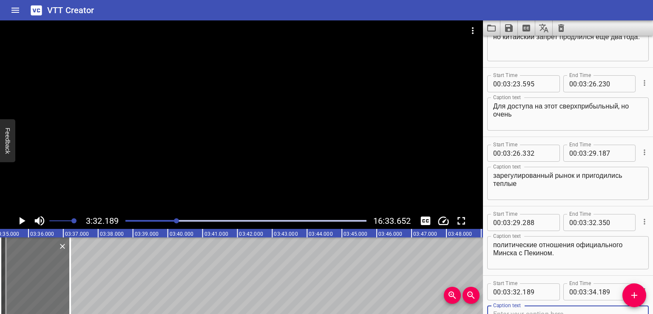
scroll to position [4271, 0]
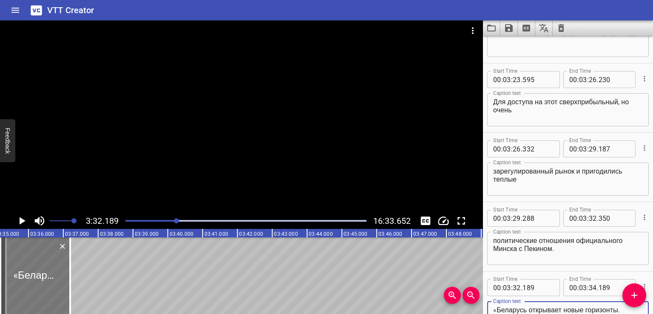
type textarea "«Беларусь открывает новые горизонты. Первая партия мяса птицы, а это более 200 …"
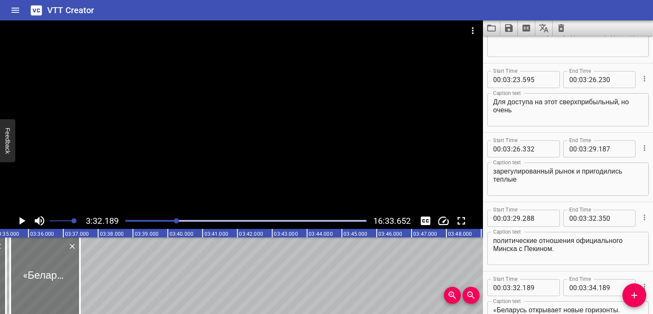
drag, startPoint x: 29, startPoint y: 277, endPoint x: 34, endPoint y: 276, distance: 5.2
click at [34, 276] on div at bounding box center [45, 275] width 70 height 77
type input "470"
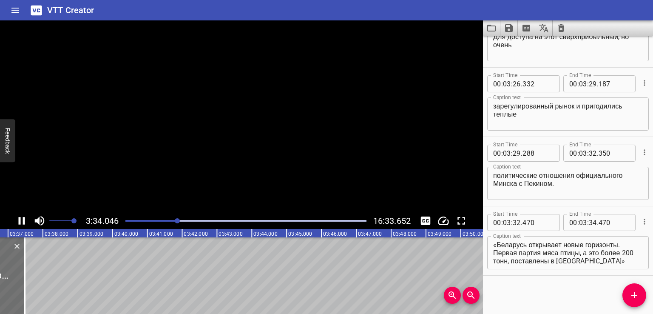
scroll to position [0, 7459]
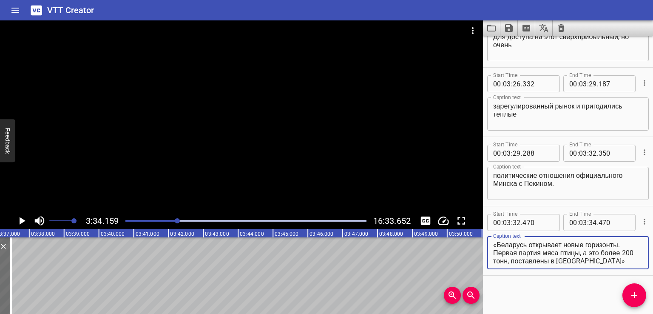
drag, startPoint x: 495, startPoint y: 252, endPoint x: 571, endPoint y: 266, distance: 76.9
click at [571, 266] on div "«Беларусь открывает новые горизонты. Первая партия мяса птицы, а это более 200 …" at bounding box center [568, 252] width 162 height 33
click at [577, 266] on div "«Беларусь открывает новые горизонты. Первая партия мяса птицы, а это более 200 …" at bounding box center [568, 252] width 162 height 33
click at [495, 256] on textarea "«Беларусь открывает новые горизонты. Первая партия мяса птицы, а это более 200 …" at bounding box center [568, 253] width 150 height 24
click at [493, 252] on textarea "«Беларусь открывает новые горизонты. Первая партия мяса птицы, а это более 200 …" at bounding box center [568, 253] width 150 height 24
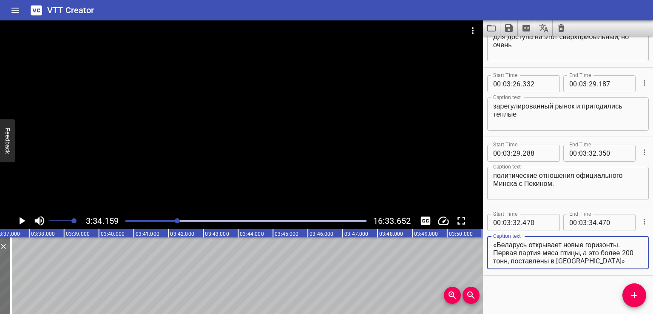
drag, startPoint x: 494, startPoint y: 253, endPoint x: 604, endPoint y: 267, distance: 111.5
click at [604, 267] on div "«Беларусь открывает новые горизонты. Первая партия мяса птицы, а это более 200 …" at bounding box center [568, 252] width 162 height 33
type textarea "«Беларусь открывает новые горизонты."
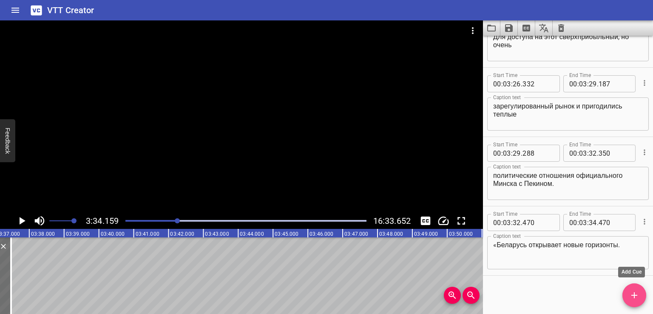
click at [631, 294] on icon "Add Cue" at bounding box center [634, 295] width 10 height 10
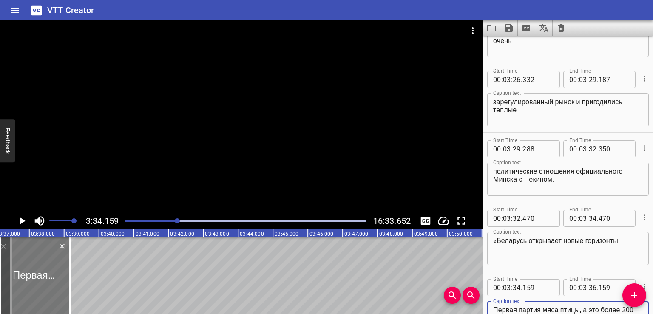
type textarea "Первая партия мяса птицы, а это более 200 тонн, поставлены в [GEOGRAPHIC_DATA]»"
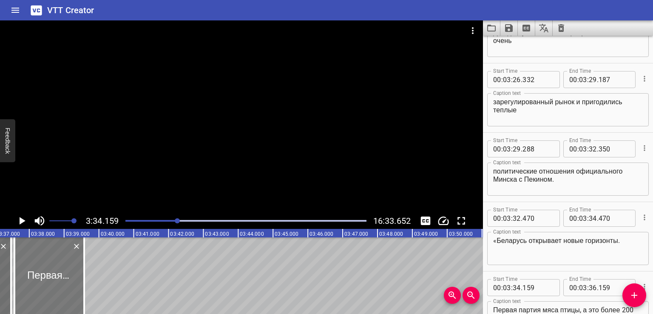
drag, startPoint x: 40, startPoint y: 281, endPoint x: 52, endPoint y: 284, distance: 11.9
click at [52, 284] on div at bounding box center [49, 275] width 70 height 77
type input "574"
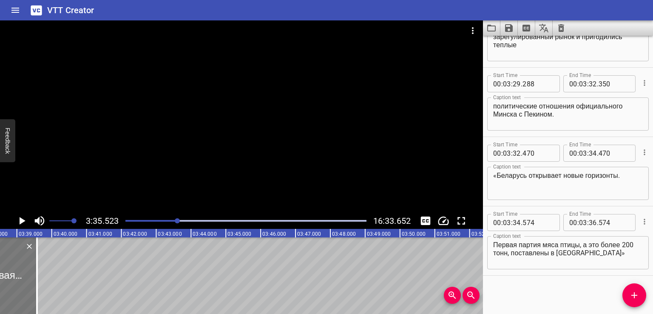
scroll to position [0, 7507]
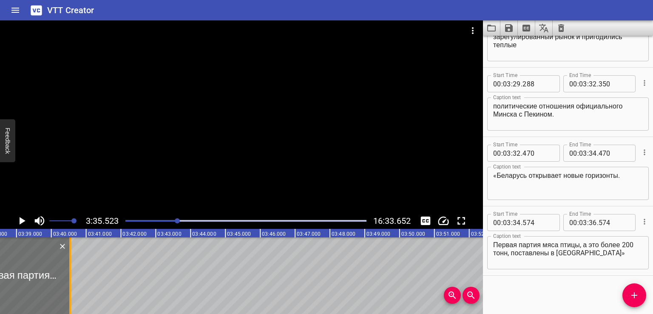
drag, startPoint x: 36, startPoint y: 278, endPoint x: 70, endPoint y: 282, distance: 33.9
click at [70, 282] on div at bounding box center [70, 275] width 2 height 77
type input "37"
type input "551"
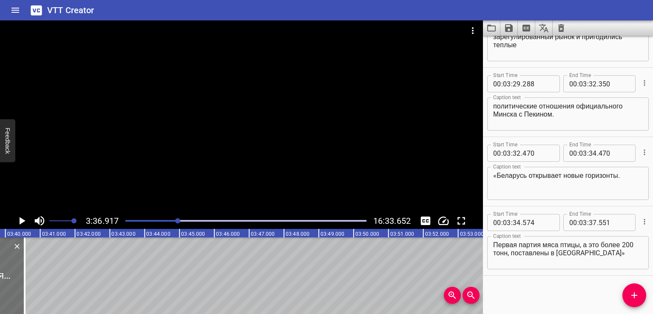
scroll to position [0, 7555]
drag, startPoint x: 23, startPoint y: 281, endPoint x: 45, endPoint y: 283, distance: 21.4
click at [35, 283] on div at bounding box center [31, 275] width 9 height 77
type input "38"
type input "161"
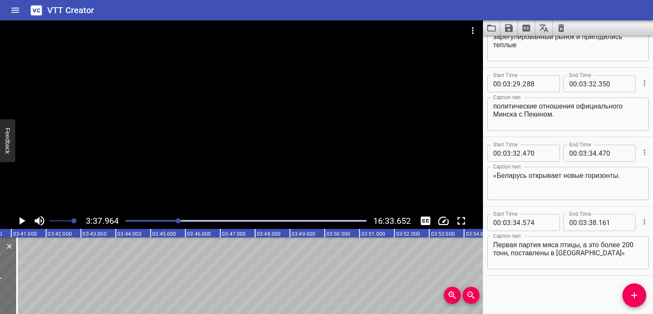
scroll to position [0, 7592]
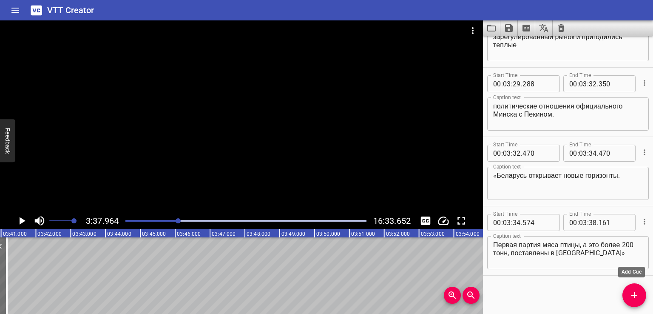
click at [631, 299] on icon "Add Cue" at bounding box center [634, 295] width 10 height 10
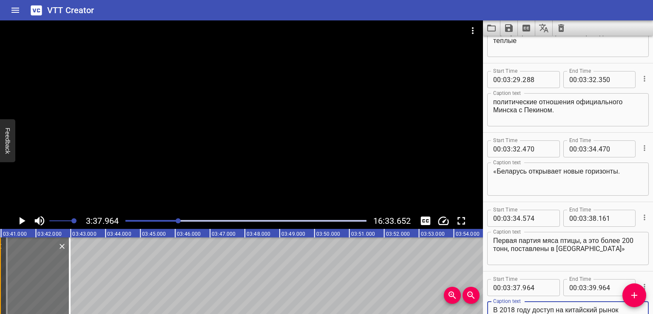
scroll to position [4421, 0]
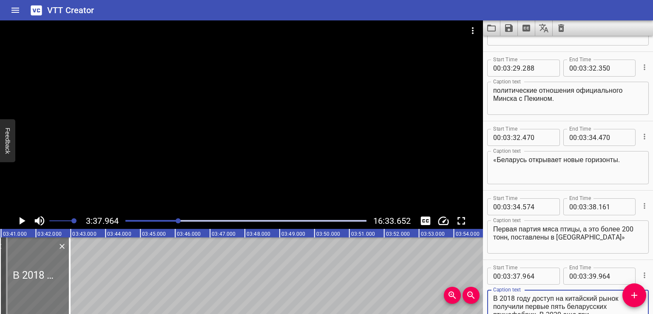
type textarea "В 2018 году доступ на китайский рынок получили первые пять беларусских птицефаб…"
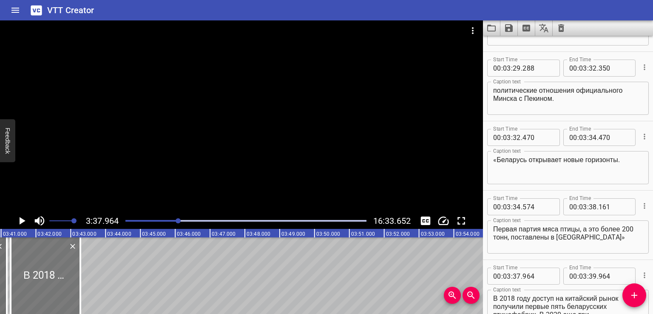
click at [36, 284] on div at bounding box center [46, 275] width 70 height 77
type input "38"
type input "294"
type input "40"
type input "294"
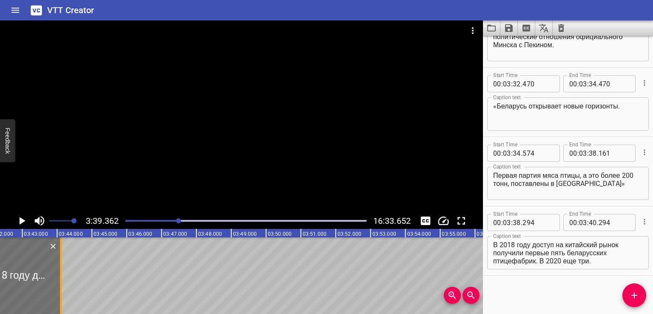
drag, startPoint x: 32, startPoint y: 287, endPoint x: 67, endPoint y: 287, distance: 34.9
click at [62, 287] on div at bounding box center [61, 275] width 2 height 77
type input "41"
type input "307"
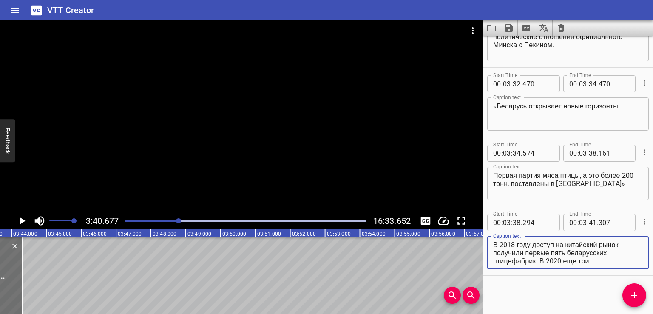
drag, startPoint x: 495, startPoint y: 252, endPoint x: 529, endPoint y: 255, distance: 34.1
click at [529, 255] on textarea "В 2018 году доступ на китайский рынок получили первые пять беларусских птицефаб…" at bounding box center [568, 253] width 150 height 24
click at [524, 253] on textarea "В 2018 году доступ на китайский рынок получили первые пять беларусских птицефаб…" at bounding box center [568, 253] width 150 height 24
drag, startPoint x: 494, startPoint y: 252, endPoint x: 601, endPoint y: 264, distance: 107.9
click at [601, 264] on div "В 2018 году доступ на китайский рынок получили первые пять беларусских птицефаб…" at bounding box center [568, 252] width 162 height 33
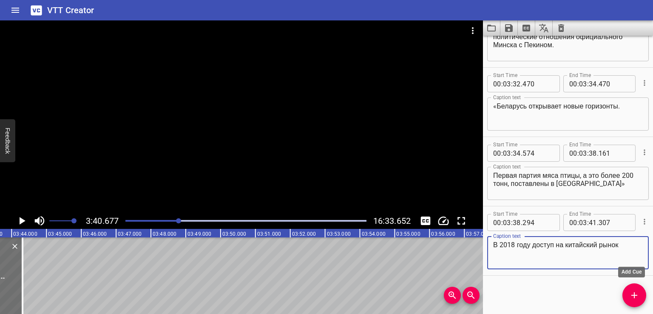
type textarea "В 2018 году доступ на китайский рынок"
click at [629, 293] on span "Add Cue" at bounding box center [634, 295] width 24 height 10
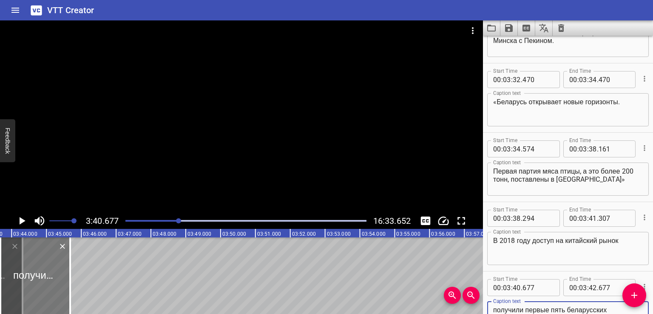
type textarea "получили первые пять беларусских птицефабрик. В 2020 еще три."
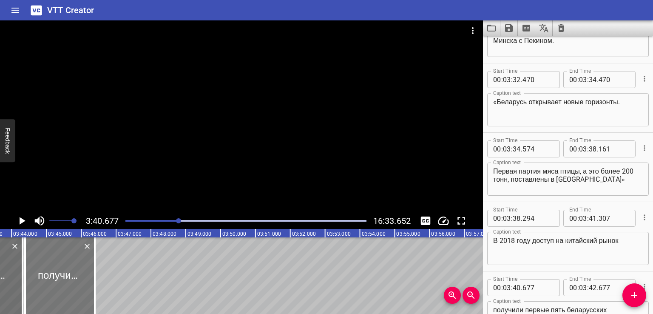
drag, startPoint x: 44, startPoint y: 278, endPoint x: 70, endPoint y: 282, distance: 25.9
click at [70, 282] on div at bounding box center [60, 275] width 70 height 77
type input "41"
type input "409"
type input "43"
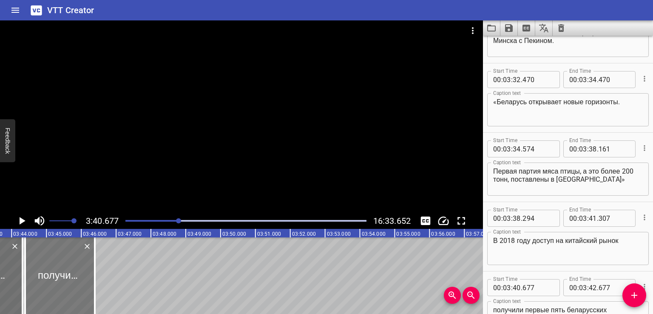
type input "409"
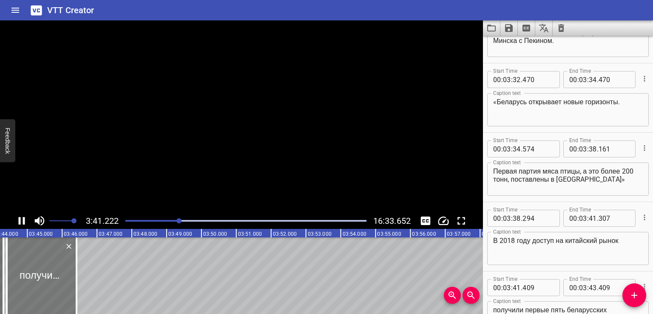
scroll to position [4512, 0]
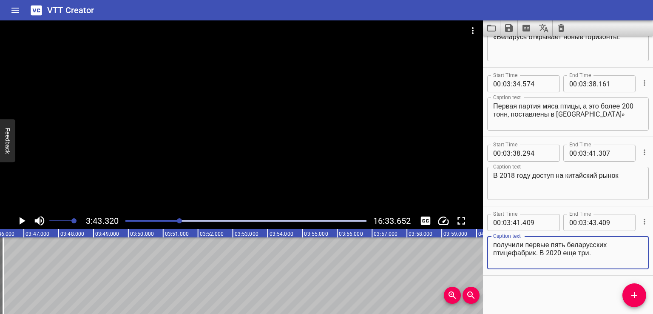
drag, startPoint x: 539, startPoint y: 253, endPoint x: 635, endPoint y: 260, distance: 95.9
click at [635, 260] on textarea "получили первые пять беларусских птицефабрик. В 2020 еще три." at bounding box center [568, 253] width 150 height 24
type textarea "получили первые пять беларусских птицефабрик."
click at [630, 296] on icon "Add Cue" at bounding box center [634, 295] width 10 height 10
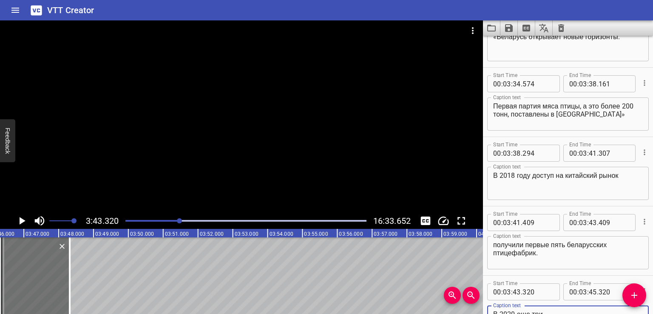
scroll to position [4548, 0]
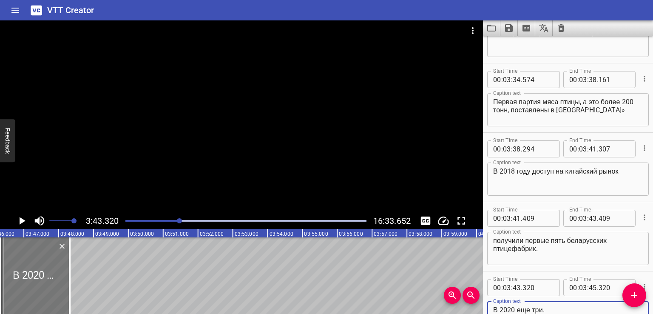
type textarea "В 2020 еще три."
drag, startPoint x: 46, startPoint y: 284, endPoint x: 51, endPoint y: 285, distance: 5.6
click at [51, 285] on div at bounding box center [38, 275] width 70 height 77
type input "479"
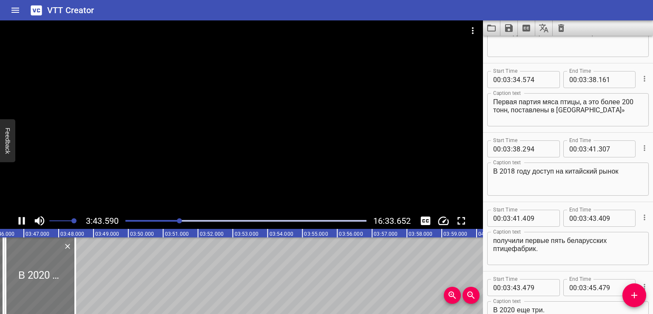
scroll to position [4611, 0]
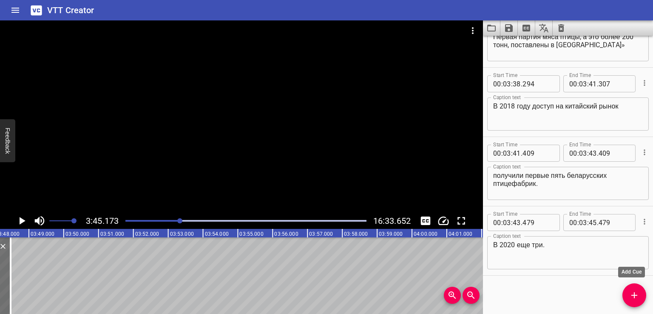
click at [631, 295] on icon "Add Cue" at bounding box center [634, 295] width 10 height 10
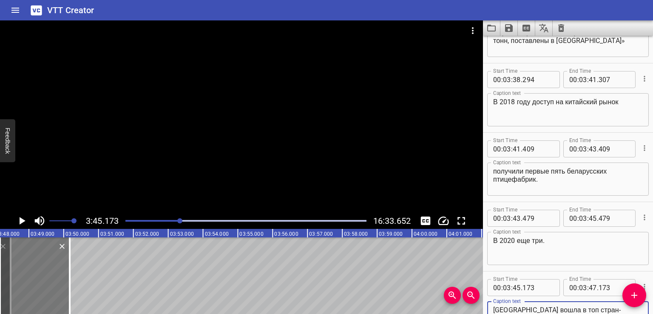
type textarea "Кроме мяса, едут и куриные лапки. Их экспорт из [GEOGRAPHIC_DATA] в [GEOGRAPHIC…"
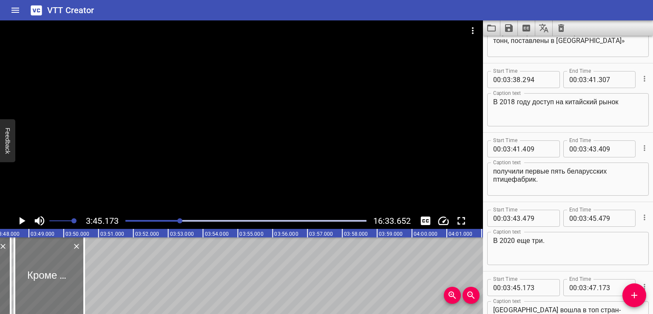
drag, startPoint x: 18, startPoint y: 284, endPoint x: 32, endPoint y: 284, distance: 14.5
click at [32, 284] on div at bounding box center [49, 275] width 70 height 77
type input "612"
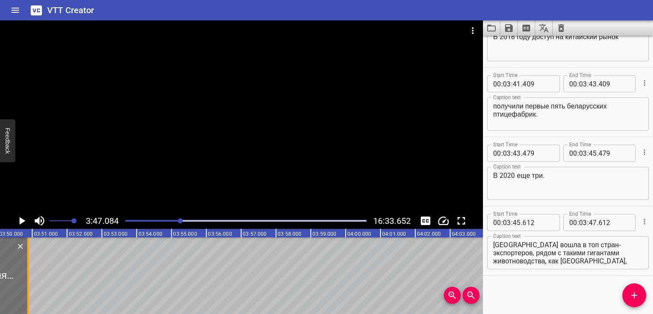
drag, startPoint x: 23, startPoint y: 279, endPoint x: 36, endPoint y: 278, distance: 13.2
click at [29, 279] on div at bounding box center [28, 275] width 2 height 77
type input "48"
type input "003"
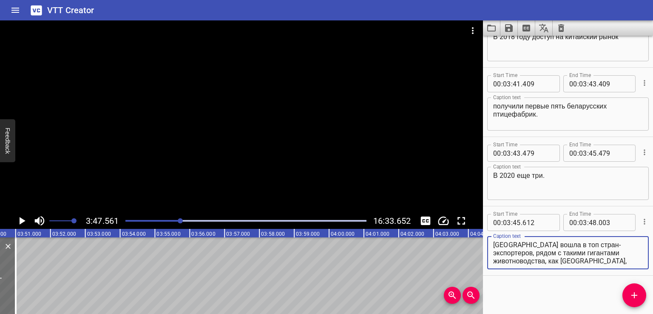
drag, startPoint x: 611, startPoint y: 243, endPoint x: 644, endPoint y: 282, distance: 51.2
click at [644, 282] on div "Start Time 00 : 00 : 00 . 000 Start Time End Time 00 : 00 : 02 . 000 End Time C…" at bounding box center [568, 175] width 170 height 278
type textarea "Кроме мяса, едут и куриные лапки."
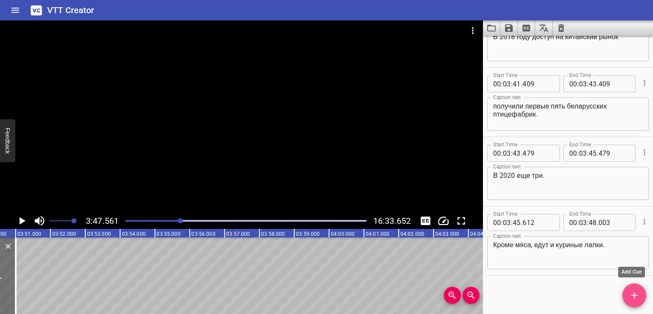
click at [637, 294] on icon "Add Cue" at bounding box center [634, 295] width 10 height 10
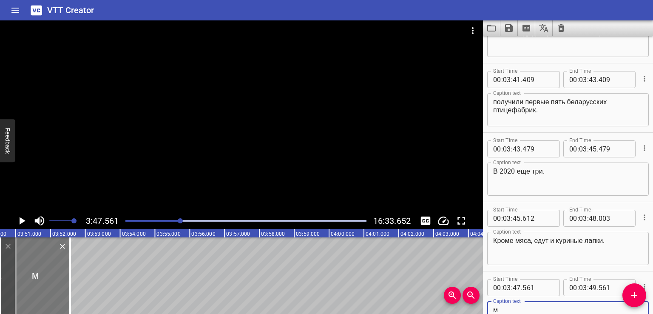
type textarea "м"
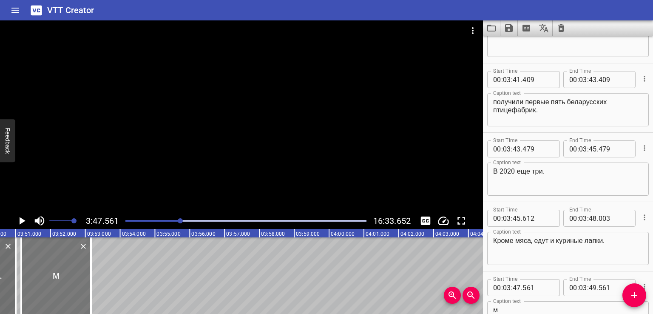
drag, startPoint x: 34, startPoint y: 276, endPoint x: 59, endPoint y: 277, distance: 24.7
click at [56, 276] on div at bounding box center [56, 275] width 70 height 77
type input "48"
type input "171"
type input "50"
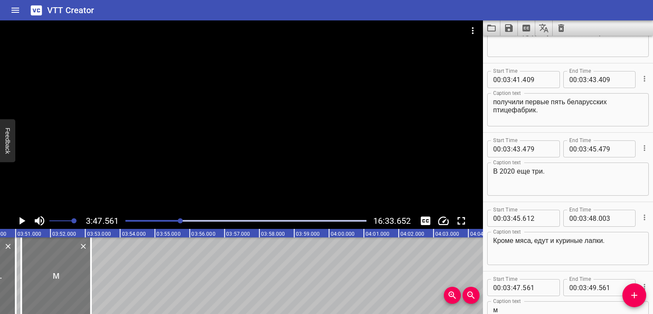
type input "171"
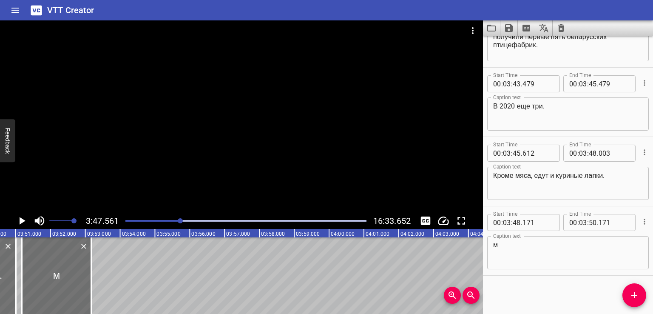
click at [515, 256] on textarea "м" at bounding box center [568, 253] width 150 height 24
paste textarea "х экспорт из [GEOGRAPHIC_DATA] в [GEOGRAPHIC_DATA] рос как на дрожжах. 10 тысяч…"
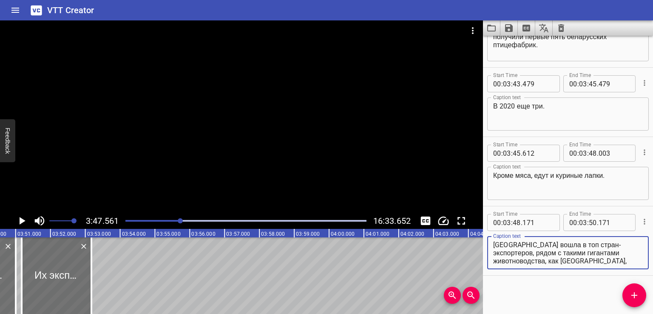
drag, startPoint x: 535, startPoint y: 250, endPoint x: 622, endPoint y: 276, distance: 91.5
click at [622, 276] on div "Start Time 00 : 00 : 00 . 000 Start Time End Time 00 : 00 : 02 . 000 End Time C…" at bounding box center [568, 175] width 170 height 278
type textarea "Их экспорт из [GEOGRAPHIC_DATA] в [GEOGRAPHIC_DATA] рос как на дрожжах."
click at [586, 298] on div "Start Time 00 : 00 : 00 . 000 Start Time End Time 00 : 00 : 02 . 000 End Time C…" at bounding box center [568, 175] width 170 height 278
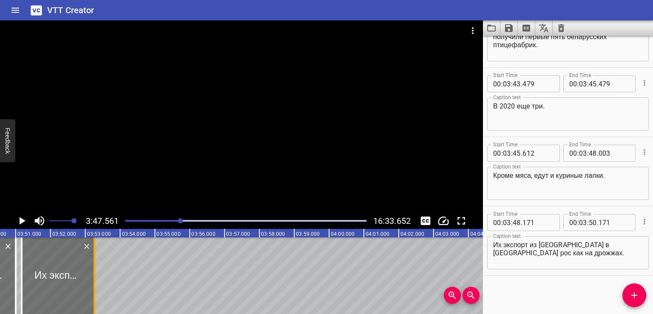
click at [97, 273] on div at bounding box center [94, 275] width 9 height 77
type input "318"
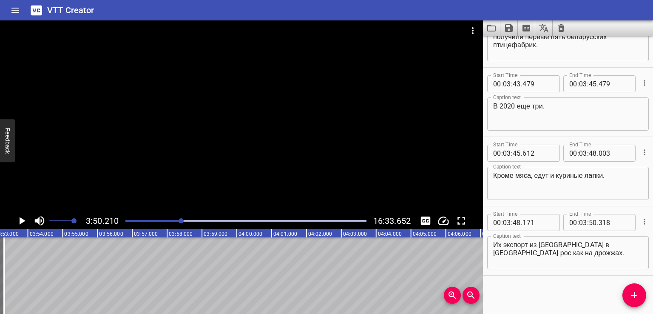
click at [634, 293] on icon "Add Cue" at bounding box center [634, 295] width 6 height 6
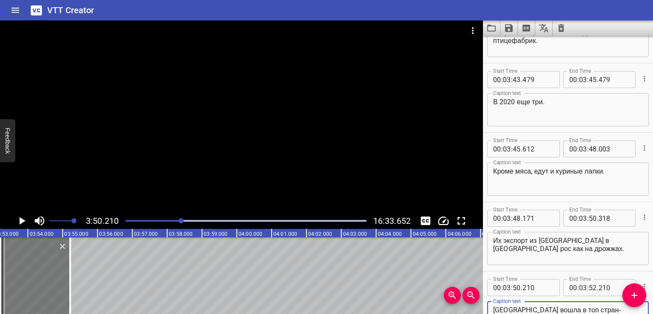
type textarea "10 тысяч тонн в 2020 году, потом — 17, 43, 60! В [DEMOGRAPHIC_DATA] лапок прода…"
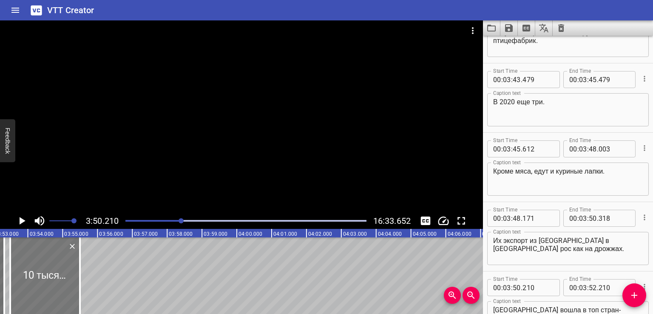
drag, startPoint x: 19, startPoint y: 289, endPoint x: 24, endPoint y: 289, distance: 5.5
click at [24, 289] on div at bounding box center [45, 275] width 70 height 77
type input "491"
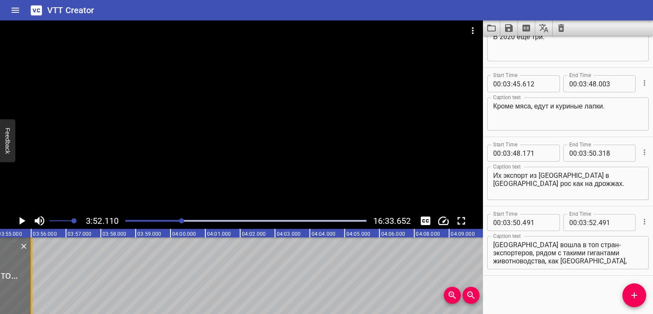
drag, startPoint x: 11, startPoint y: 281, endPoint x: 44, endPoint y: 283, distance: 32.8
click at [36, 283] on div at bounding box center [31, 275] width 9 height 77
type input "53"
type input "431"
drag, startPoint x: 14, startPoint y: 283, endPoint x: 56, endPoint y: 282, distance: 42.1
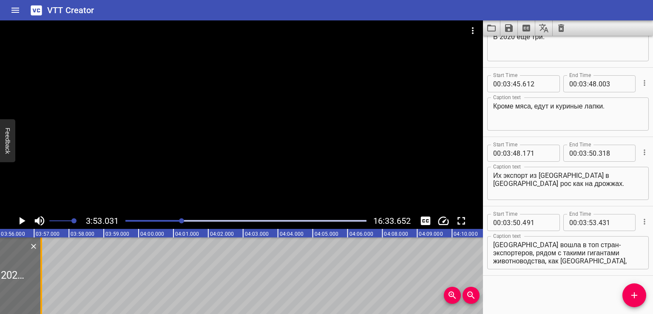
click at [42, 282] on div at bounding box center [41, 275] width 2 height 77
type input "54"
type input "639"
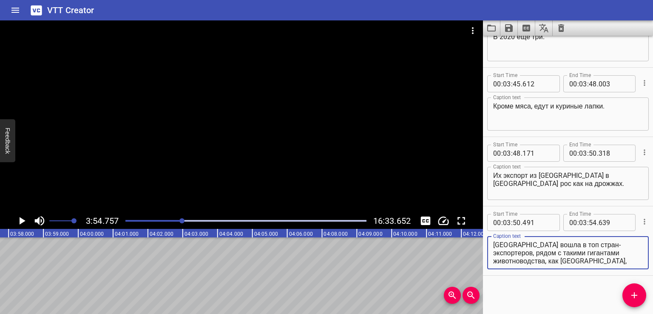
click at [527, 251] on textarea "10 тысяч тонн в 2020 году, потом — 17, 43, 60! В [DEMOGRAPHIC_DATA] лапок прода…" at bounding box center [568, 253] width 150 height 24
drag, startPoint x: 515, startPoint y: 252, endPoint x: 634, endPoint y: 273, distance: 120.5
click at [634, 273] on div "Start Time 00 : 03 : 50 . 491 Start Time End Time 00 : 03 : 54 . 639 End Time C…" at bounding box center [568, 240] width 170 height 69
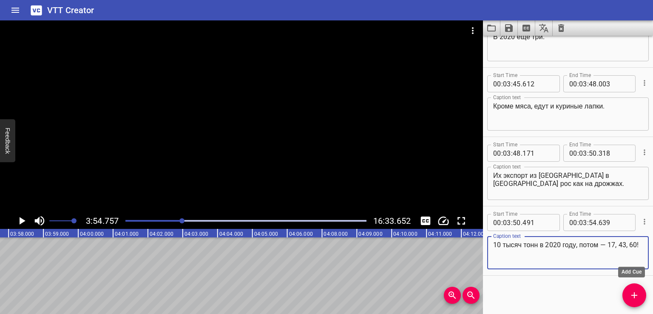
type textarea "10 тысяч тонн в 2020 году, потом — 17, 43, 60!"
click at [635, 289] on button "Add Cue" at bounding box center [634, 295] width 24 height 24
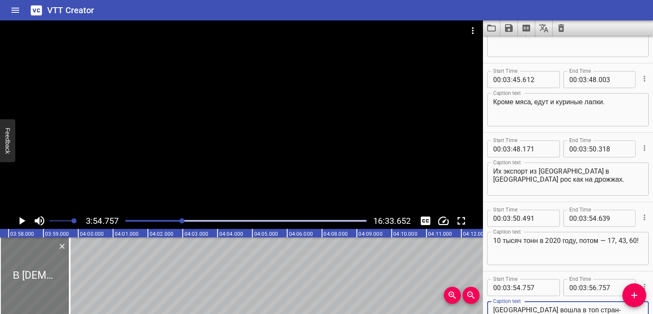
type textarea "В [DEMOGRAPHIC_DATA] лапок продали почти на четверть миллиарда долларов. [GEOGR…"
click at [23, 286] on div at bounding box center [39, 275] width 70 height 77
type input "892"
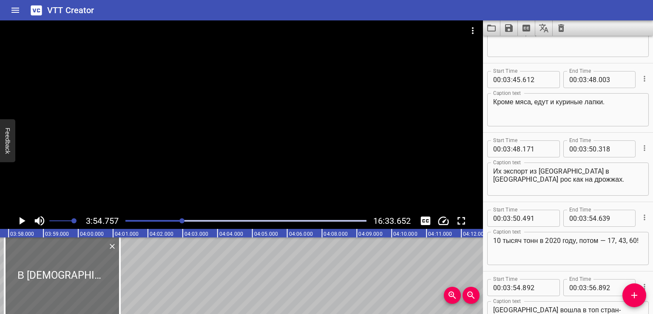
drag, startPoint x: 77, startPoint y: 272, endPoint x: 128, endPoint y: 271, distance: 51.4
click at [124, 271] on div at bounding box center [120, 275] width 9 height 77
type input "58"
type input "369"
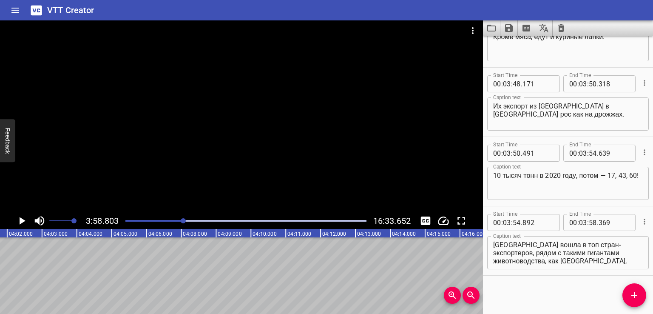
click at [552, 248] on textarea "В [DEMOGRAPHIC_DATA] лапок продали почти на четверть миллиарда долларов. [GEOGR…" at bounding box center [568, 253] width 150 height 24
drag, startPoint x: 567, startPoint y: 251, endPoint x: 635, endPoint y: 279, distance: 73.2
click at [635, 279] on div "Start Time 00 : 00 : 00 . 000 Start Time End Time 00 : 00 : 02 . 000 End Time C…" at bounding box center [568, 175] width 170 height 278
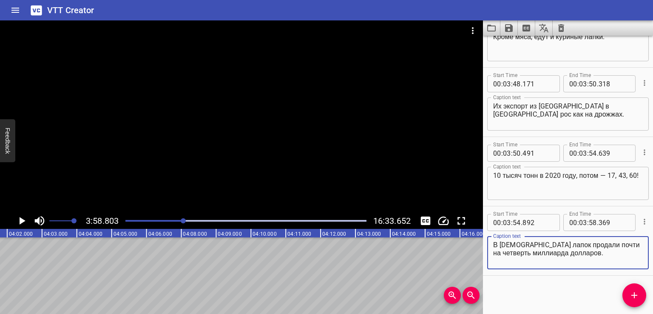
type textarea "В [DEMOGRAPHIC_DATA] лапок продали почти на четверть миллиарда долларов."
click at [641, 291] on span "Add Cue" at bounding box center [634, 295] width 24 height 10
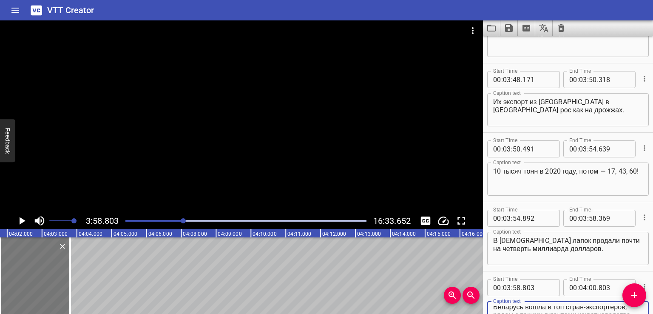
type textarea "Беларусь вошла в топ стран-экспортеров, рядом с такими гигантами животноводства…"
drag, startPoint x: 57, startPoint y: 279, endPoint x: 64, endPoint y: 281, distance: 7.1
click at [64, 281] on div at bounding box center [36, 275] width 70 height 77
type input "998"
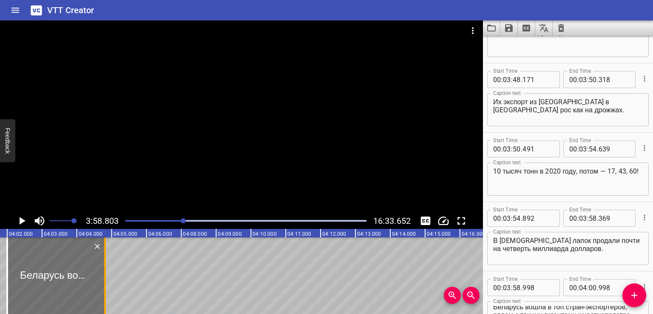
drag, startPoint x: 76, startPoint y: 279, endPoint x: 104, endPoint y: 282, distance: 28.2
click at [104, 282] on div at bounding box center [105, 275] width 2 height 77
type input "01"
type input "804"
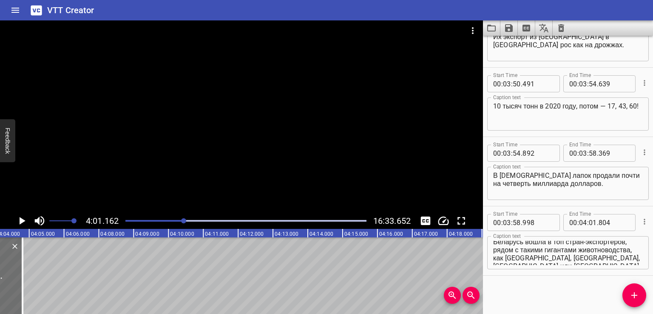
click at [560, 251] on textarea "Беларусь вошла в топ стран-экспортеров, рядом с такими гигантами животноводства…" at bounding box center [568, 253] width 150 height 24
drag, startPoint x: 492, startPoint y: 253, endPoint x: 549, endPoint y: 267, distance: 58.4
click at [549, 267] on div "Беларусь вошла в топ стран-экспортеров, рядом с такими гигантами животноводства…" at bounding box center [568, 252] width 162 height 33
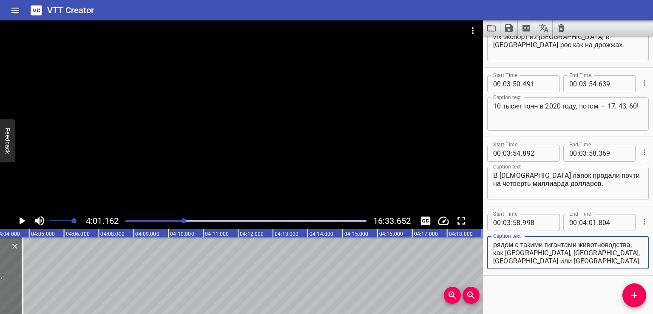
drag, startPoint x: 494, startPoint y: 253, endPoint x: 615, endPoint y: 286, distance: 124.7
click at [615, 286] on div "Start Time 00 : 00 : 00 . 000 Start Time End Time 00 : 00 : 02 . 000 End Time C…" at bounding box center [568, 175] width 170 height 278
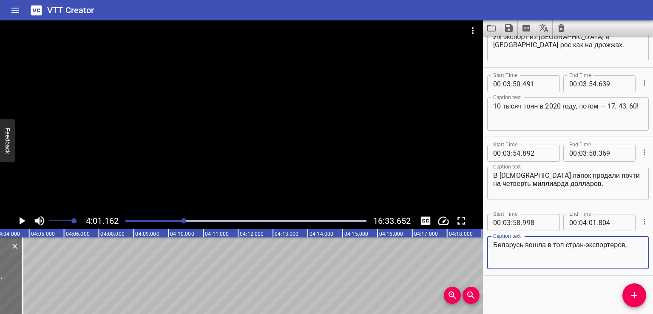
type textarea "Беларусь вошла в топ стран-экспортеров,"
click at [634, 296] on icon "Add Cue" at bounding box center [634, 295] width 6 height 6
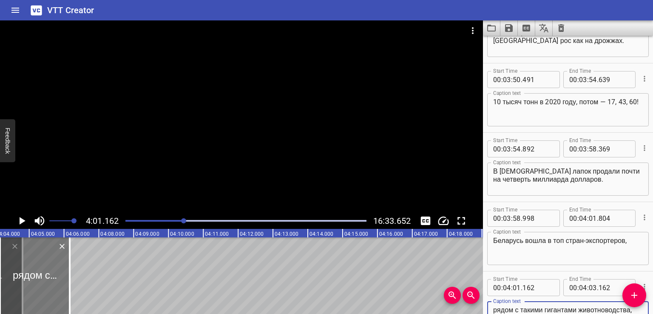
type textarea "рядом с такими гигантами животноводства, как [GEOGRAPHIC_DATA], [GEOGRAPHIC_DAT…"
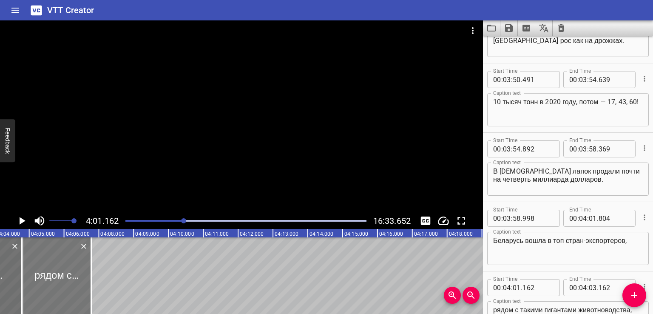
drag, startPoint x: 48, startPoint y: 278, endPoint x: 71, endPoint y: 281, distance: 23.7
click at [70, 281] on div at bounding box center [57, 275] width 70 height 77
type input "895"
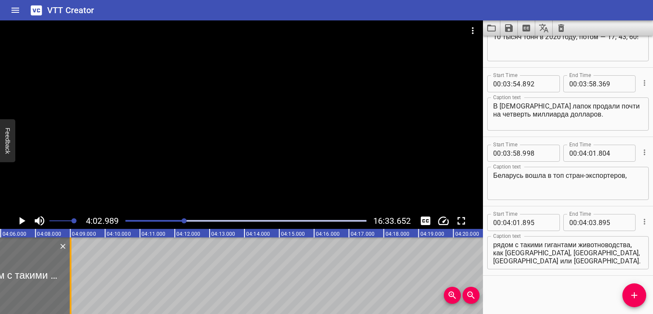
drag, startPoint x: 31, startPoint y: 273, endPoint x: 77, endPoint y: 279, distance: 46.4
click at [71, 279] on div at bounding box center [71, 275] width 2 height 77
type input "05"
type input "213"
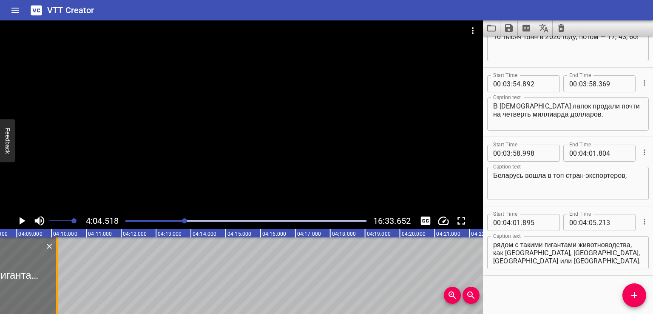
drag, startPoint x: 24, startPoint y: 279, endPoint x: 60, endPoint y: 284, distance: 36.5
click at [58, 284] on div at bounding box center [57, 275] width 2 height 77
type input "06"
type input "251"
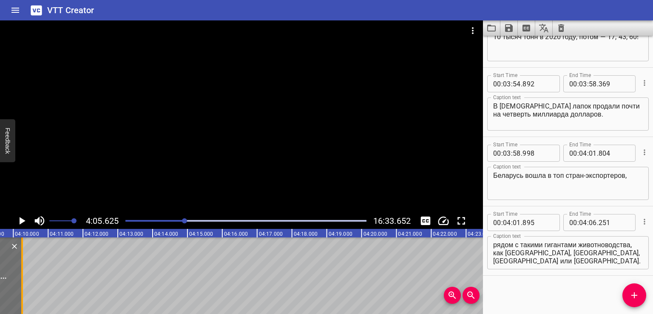
drag, startPoint x: 23, startPoint y: 273, endPoint x: 11, endPoint y: 277, distance: 12.5
click at [18, 276] on div at bounding box center [22, 275] width 9 height 77
type input "05"
type input "909"
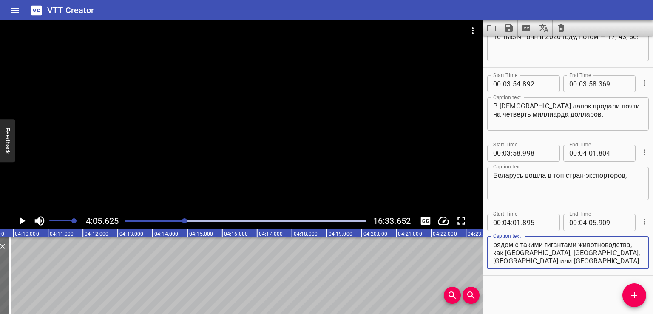
drag, startPoint x: 597, startPoint y: 254, endPoint x: 629, endPoint y: 275, distance: 38.4
click at [628, 274] on div "Start Time 00 : 04 : 01 . 895 Start Time End Time 00 : 04 : 05 . 909 End Time C…" at bounding box center [568, 240] width 170 height 69
type textarea "рядом с такими гигантами животноводства, как [GEOGRAPHIC_DATA],"
click at [642, 295] on span "Add Cue" at bounding box center [634, 295] width 24 height 10
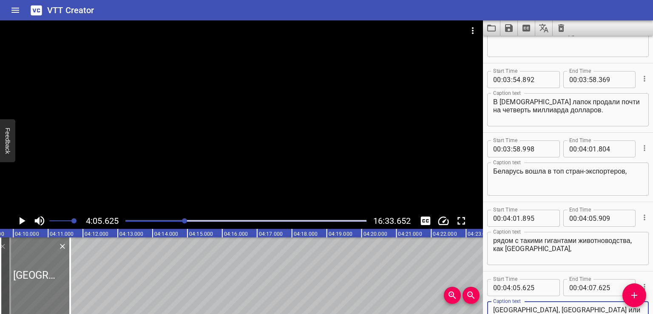
type textarea "[GEOGRAPHIC_DATA], [GEOGRAPHIC_DATA] или [GEOGRAPHIC_DATA]."
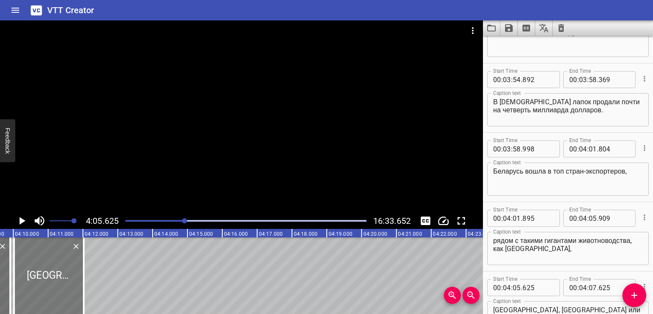
drag, startPoint x: 46, startPoint y: 280, endPoint x: 60, endPoint y: 280, distance: 13.6
click at [60, 280] on div at bounding box center [49, 275] width 70 height 77
type input "06"
type input "015"
type input "08"
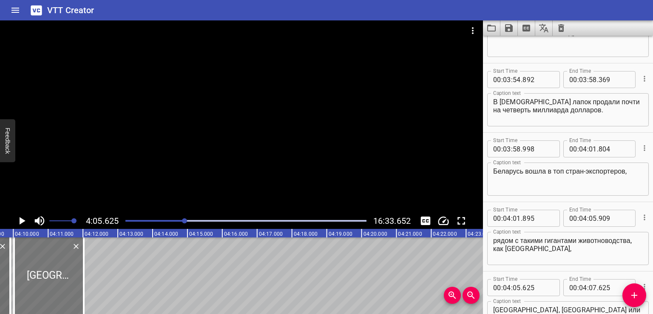
type input "015"
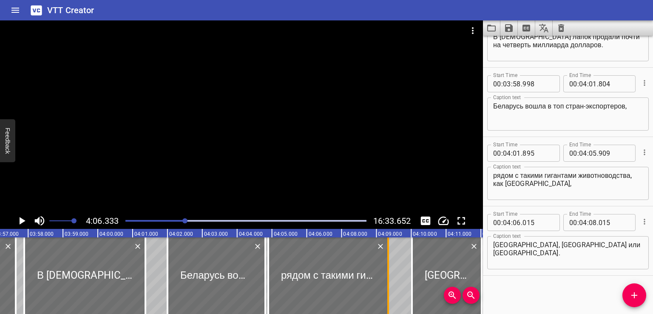
drag, startPoint x: 407, startPoint y: 277, endPoint x: 386, endPoint y: 281, distance: 21.4
click at [387, 281] on div at bounding box center [388, 275] width 2 height 77
type input "311"
drag, startPoint x: 413, startPoint y: 276, endPoint x: 420, endPoint y: 276, distance: 6.4
click at [420, 276] on div at bounding box center [420, 275] width 9 height 77
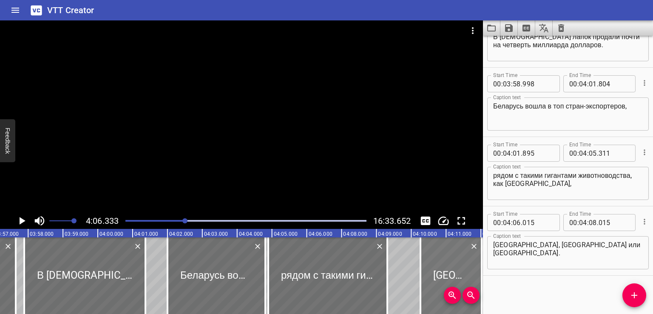
type input "296"
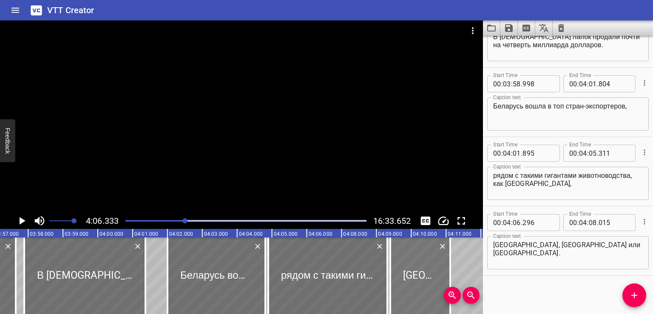
drag, startPoint x: 440, startPoint y: 276, endPoint x: 410, endPoint y: 278, distance: 30.6
click at [410, 278] on div at bounding box center [420, 275] width 60 height 77
type input "05"
type input "393"
click at [350, 273] on div at bounding box center [327, 275] width 119 height 77
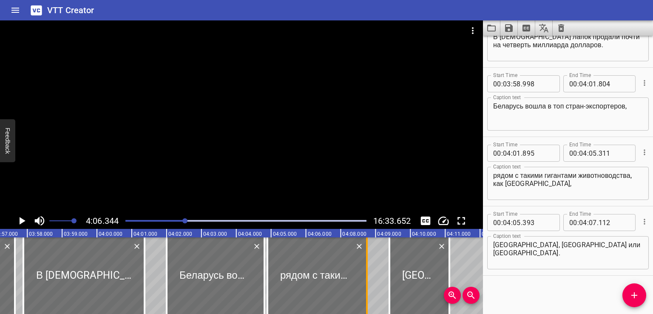
drag, startPoint x: 384, startPoint y: 275, endPoint x: 364, endPoint y: 281, distance: 20.4
click at [364, 281] on div at bounding box center [367, 275] width 9 height 77
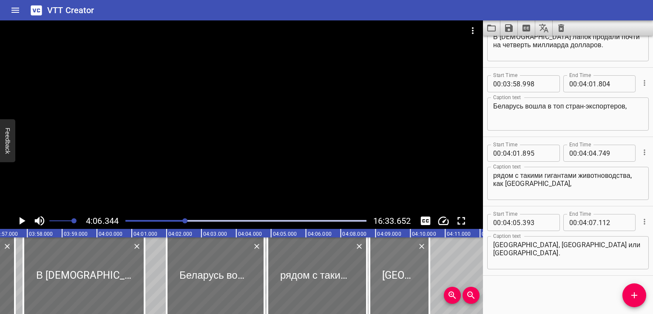
drag, startPoint x: 402, startPoint y: 280, endPoint x: 382, endPoint y: 283, distance: 20.1
click at [382, 283] on div at bounding box center [399, 275] width 60 height 77
click at [338, 279] on div at bounding box center [316, 275] width 99 height 77
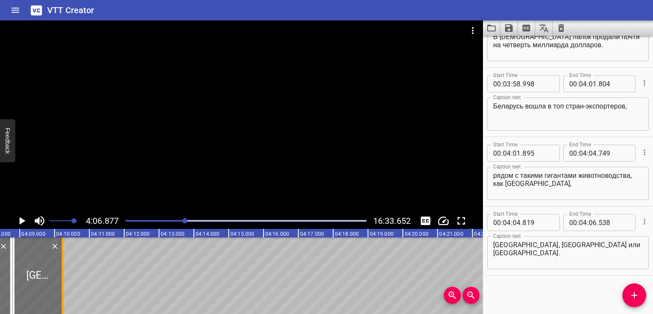
drag, startPoint x: 72, startPoint y: 274, endPoint x: 61, endPoint y: 275, distance: 11.5
click at [62, 275] on div at bounding box center [63, 275] width 2 height 77
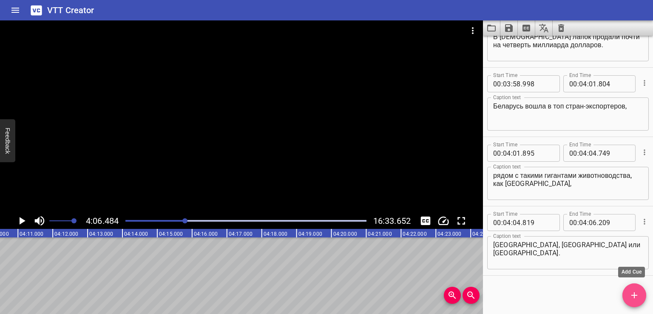
click at [625, 293] on span "Add Cue" at bounding box center [634, 295] width 24 height 10
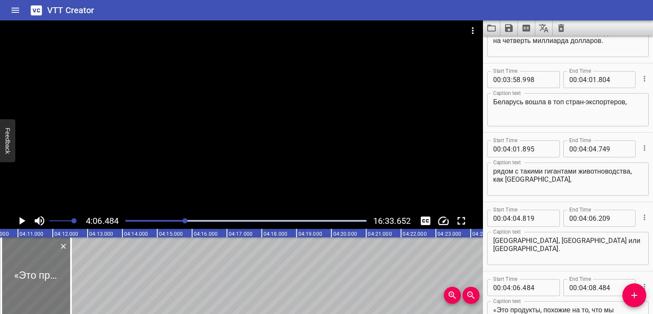
click at [49, 275] on div at bounding box center [36, 275] width 70 height 77
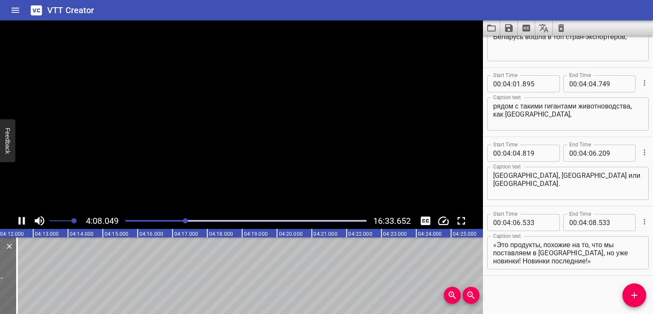
scroll to position [0, 8643]
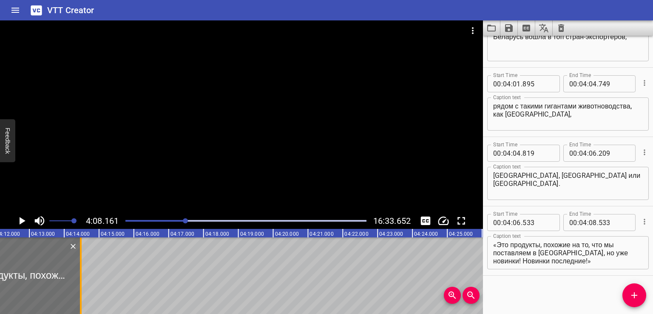
drag, startPoint x: 11, startPoint y: 277, endPoint x: 82, endPoint y: 278, distance: 71.0
click at [82, 278] on div at bounding box center [81, 275] width 9 height 77
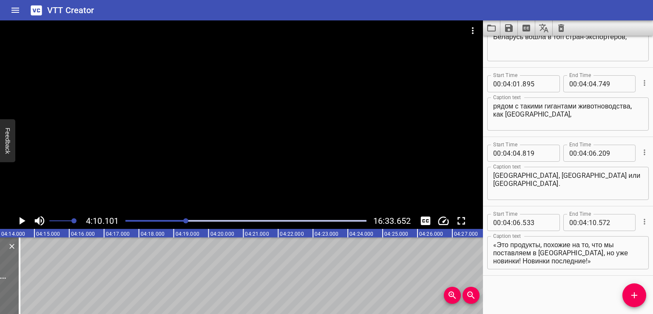
scroll to position [0, 8711]
drag, startPoint x: 16, startPoint y: 277, endPoint x: 31, endPoint y: 276, distance: 14.9
click at [31, 276] on div at bounding box center [30, 275] width 2 height 77
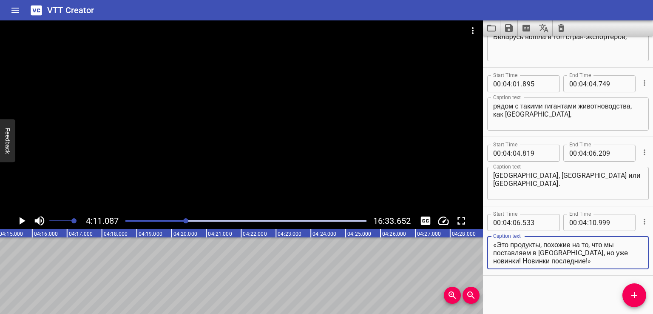
drag, startPoint x: 562, startPoint y: 253, endPoint x: 583, endPoint y: 271, distance: 28.4
click at [583, 271] on div "Start Time 00 : 04 : 06 . 533 Start Time End Time 00 : 04 : 10 . 999 End Time C…" at bounding box center [568, 240] width 170 height 69
click at [634, 295] on icon "Add Cue" at bounding box center [634, 295] width 6 height 6
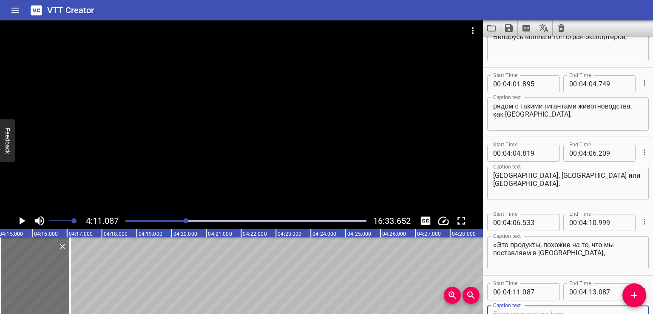
scroll to position [5172, 0]
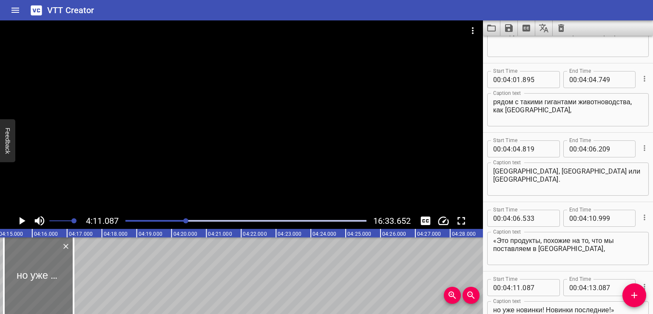
click at [43, 281] on div at bounding box center [39, 275] width 70 height 77
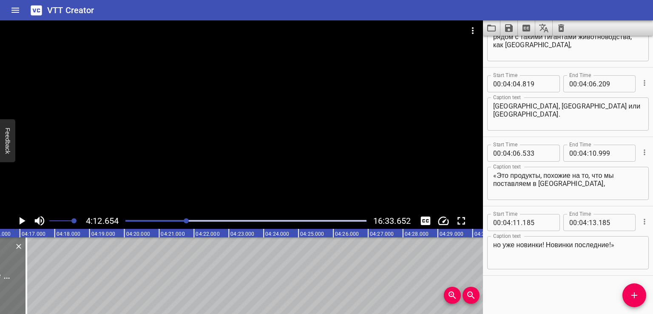
scroll to position [0, 8800]
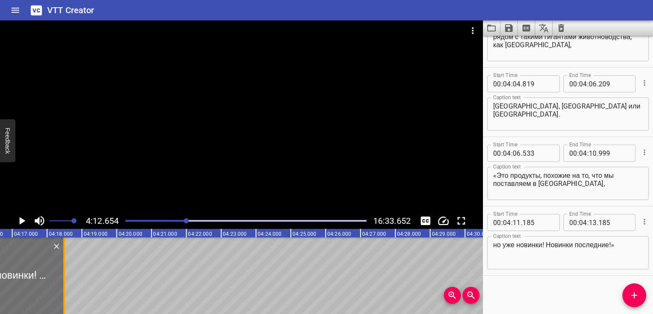
drag, startPoint x: 24, startPoint y: 281, endPoint x: 65, endPoint y: 281, distance: 41.2
click at [65, 281] on div at bounding box center [64, 275] width 2 height 77
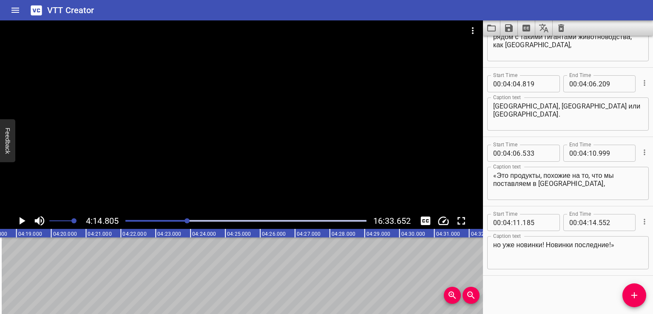
scroll to position [0, 8875]
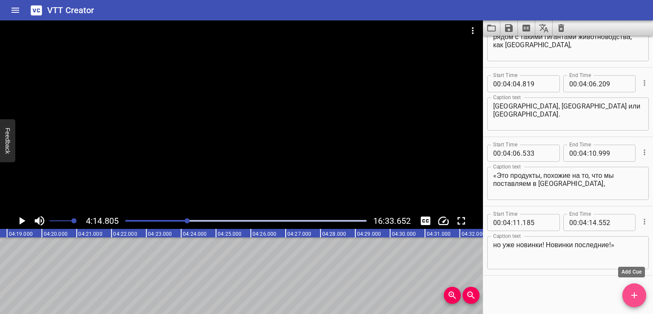
click at [628, 291] on span "Add Cue" at bounding box center [634, 295] width 24 height 10
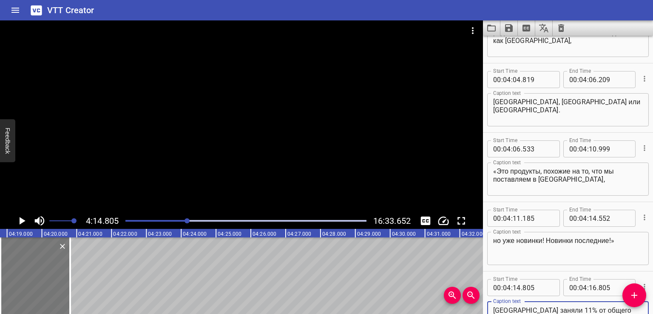
scroll to position [5243, 0]
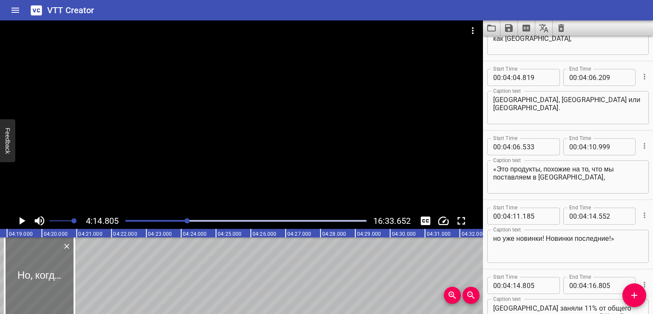
drag, startPoint x: 31, startPoint y: 284, endPoint x: 36, endPoint y: 285, distance: 4.8
click at [36, 285] on div at bounding box center [40, 275] width 70 height 77
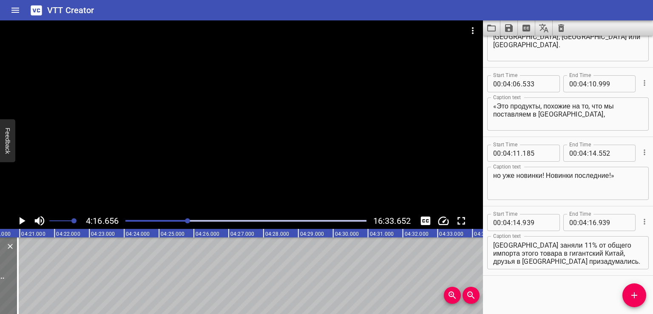
scroll to position [0, 8939]
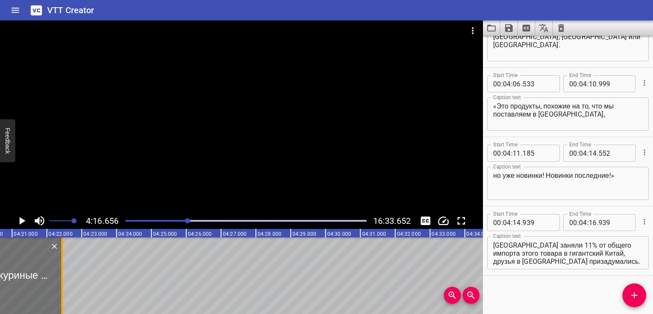
drag, startPoint x: 42, startPoint y: 282, endPoint x: 65, endPoint y: 282, distance: 23.0
click at [64, 282] on div at bounding box center [62, 275] width 9 height 77
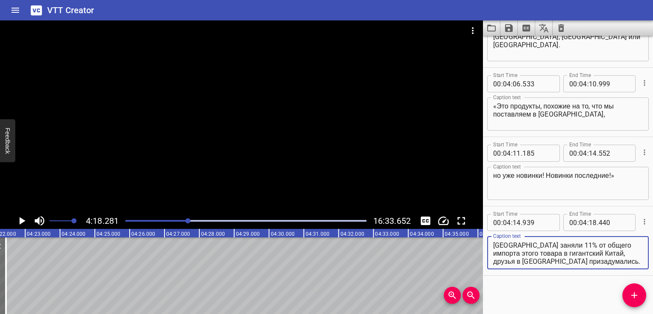
scroll to position [8, 0]
drag, startPoint x: 533, startPoint y: 244, endPoint x: 591, endPoint y: 283, distance: 70.2
click at [591, 283] on div "Start Time 00 : 00 : 00 . 000 Start Time End Time 00 : 00 : 02 . 000 End Time C…" at bounding box center [568, 175] width 170 height 278
click at [624, 300] on button "Add Cue" at bounding box center [634, 295] width 24 height 24
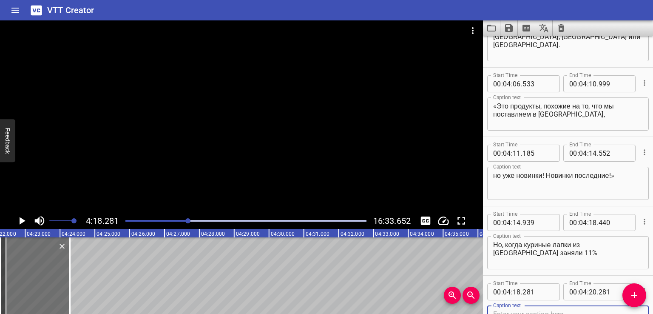
scroll to position [5310, 0]
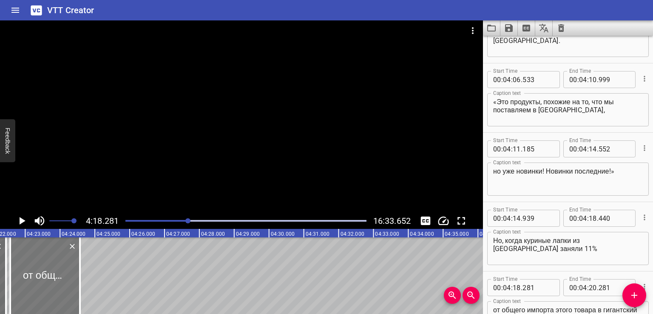
drag, startPoint x: 41, startPoint y: 286, endPoint x: 51, endPoint y: 287, distance: 10.2
click at [51, 287] on div at bounding box center [45, 275] width 70 height 77
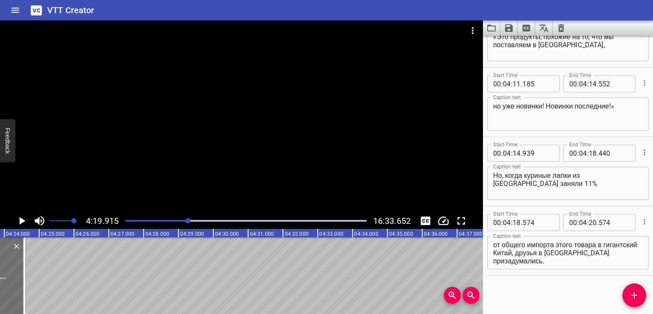
scroll to position [0, 9053]
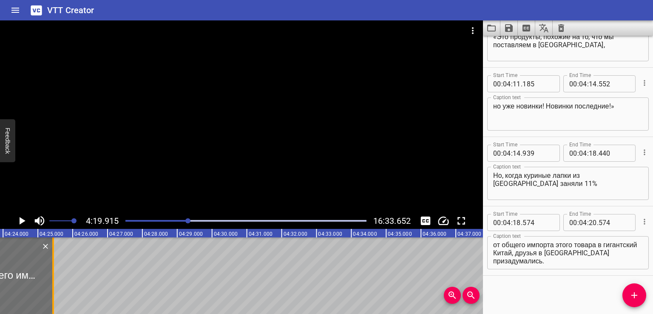
drag, startPoint x: 24, startPoint y: 274, endPoint x: 71, endPoint y: 275, distance: 47.6
click at [57, 275] on div at bounding box center [53, 275] width 9 height 77
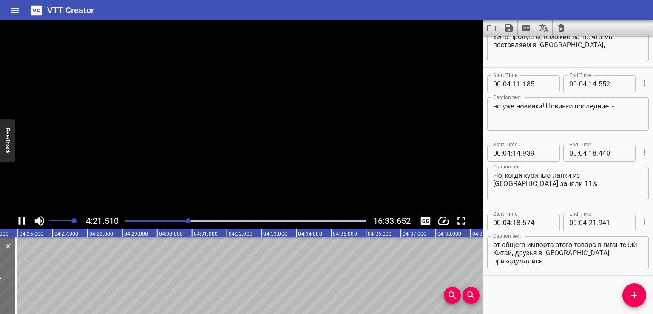
scroll to position [0, 9111]
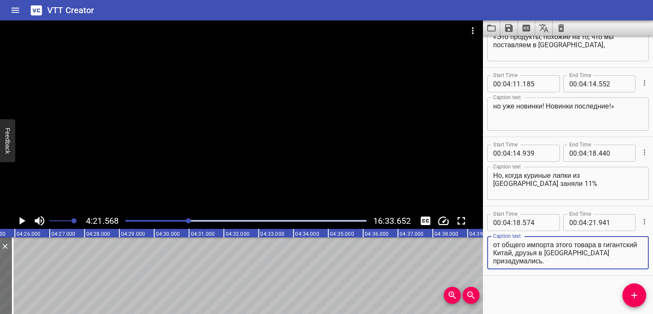
drag, startPoint x: 553, startPoint y: 252, endPoint x: 582, endPoint y: 270, distance: 33.6
click at [582, 270] on div "Caption text от общего импорта этого товара в гигантский Китай, друзья в [GEOGR…" at bounding box center [568, 252] width 162 height 38
click at [635, 294] on icon "Add Cue" at bounding box center [634, 295] width 10 height 10
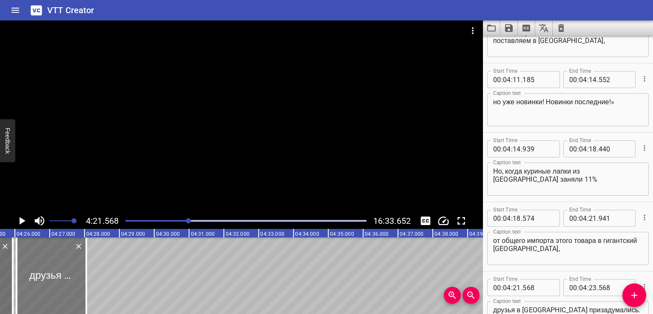
drag, startPoint x: 45, startPoint y: 276, endPoint x: 62, endPoint y: 281, distance: 17.3
click at [62, 281] on div at bounding box center [52, 275] width 70 height 77
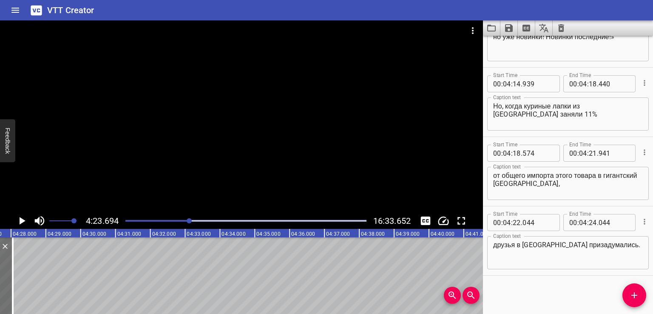
click at [641, 291] on span "Add Cue" at bounding box center [634, 295] width 24 height 10
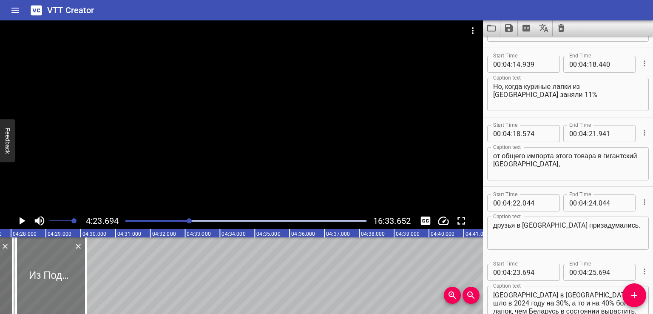
drag, startPoint x: 57, startPoint y: 281, endPoint x: 67, endPoint y: 282, distance: 10.7
click at [67, 282] on div at bounding box center [51, 275] width 70 height 77
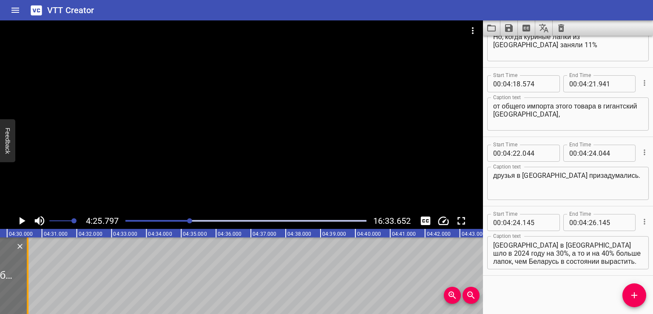
drag, startPoint x: 12, startPoint y: 274, endPoint x: 29, endPoint y: 277, distance: 17.3
click at [28, 277] on div at bounding box center [28, 275] width 2 height 77
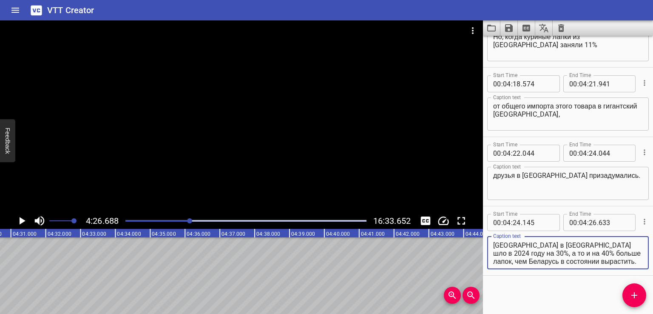
click at [546, 256] on textarea "Из Поднебесной в [GEOGRAPHIC_DATA] направляются контролеры. Проведя расчеты, он…" at bounding box center [568, 253] width 150 height 24
drag, startPoint x: 587, startPoint y: 253, endPoint x: 624, endPoint y: 281, distance: 46.5
click at [624, 281] on div "Start Time 00 : 00 : 00 . 000 Start Time End Time 00 : 00 : 02 . 000 End Time C…" at bounding box center [568, 175] width 170 height 278
click at [631, 300] on button "Add Cue" at bounding box center [634, 295] width 24 height 24
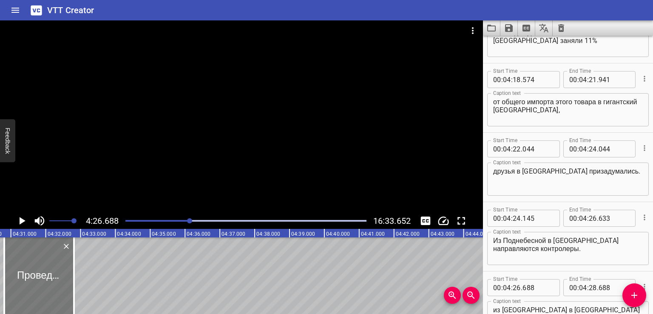
drag, startPoint x: 46, startPoint y: 283, endPoint x: 51, endPoint y: 283, distance: 4.7
click at [51, 283] on div at bounding box center [39, 275] width 70 height 77
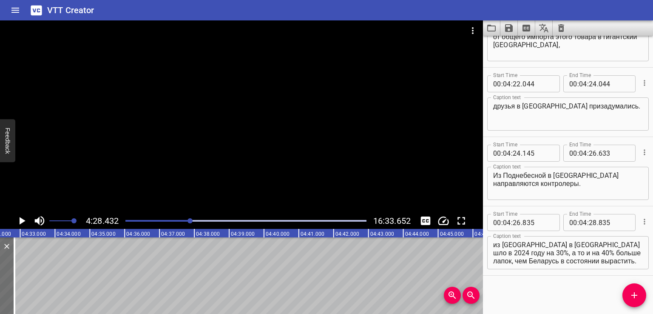
click at [629, 256] on textarea "Проведя расчеты, они пришли к выводу, что из [GEOGRAPHIC_DATA] в [GEOGRAPHIC_DA…" at bounding box center [568, 253] width 150 height 24
drag, startPoint x: 494, startPoint y: 252, endPoint x: 628, endPoint y: 279, distance: 136.2
click at [628, 279] on div "Start Time 00 : 00 : 00 . 000 Start Time End Time 00 : 00 : 02 . 000 End Time C…" at bounding box center [568, 175] width 170 height 278
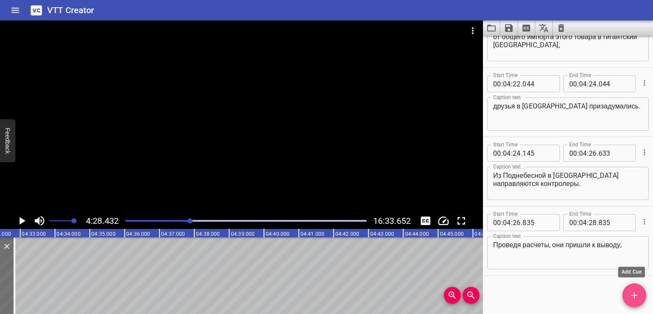
click at [633, 298] on icon "Add Cue" at bounding box center [634, 295] width 10 height 10
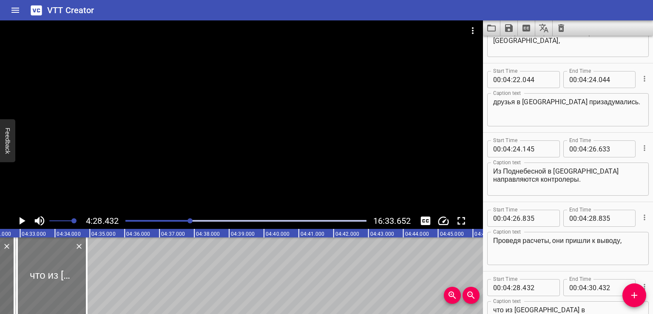
click at [48, 294] on div at bounding box center [52, 275] width 70 height 77
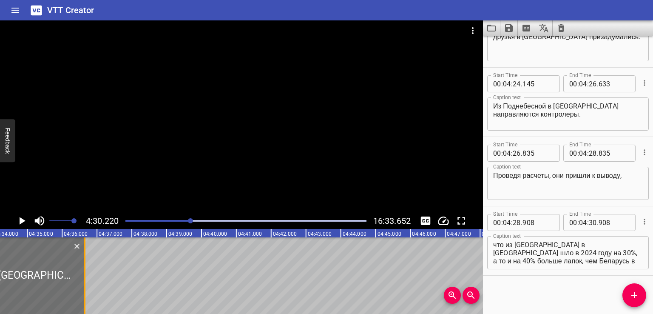
drag, startPoint x: 26, startPoint y: 284, endPoint x: 94, endPoint y: 284, distance: 68.9
click at [89, 284] on div at bounding box center [84, 275] width 9 height 77
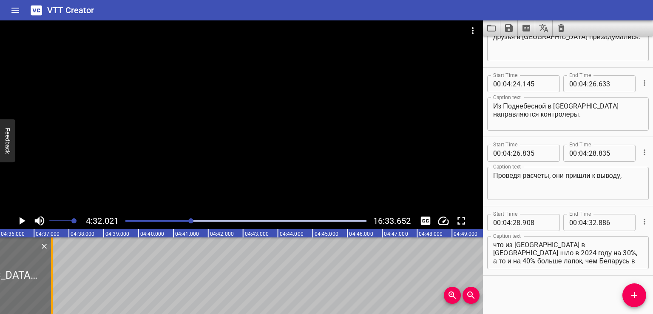
drag, startPoint x: 31, startPoint y: 281, endPoint x: 54, endPoint y: 283, distance: 23.8
click at [53, 283] on div at bounding box center [52, 275] width 2 height 77
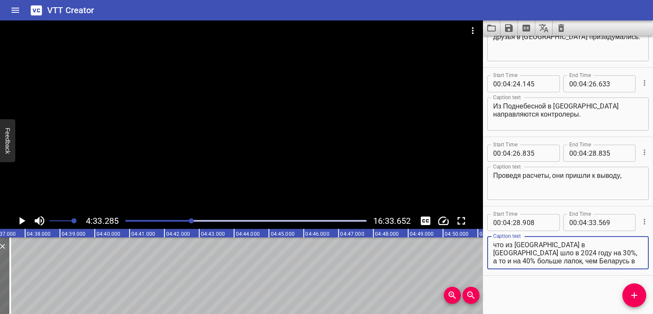
drag, startPoint x: 509, startPoint y: 252, endPoint x: 627, endPoint y: 273, distance: 119.7
click at [627, 273] on div "Start Time 00 : 04 : 28 . 908 Start Time End Time 00 : 04 : 33 . 569 End Time C…" at bounding box center [568, 240] width 170 height 69
click at [629, 293] on icon "Add Cue" at bounding box center [634, 295] width 10 height 10
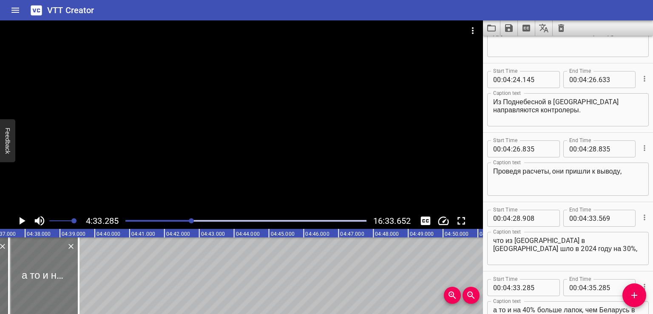
drag, startPoint x: 43, startPoint y: 273, endPoint x: 65, endPoint y: 275, distance: 22.3
click at [64, 275] on div at bounding box center [44, 275] width 70 height 77
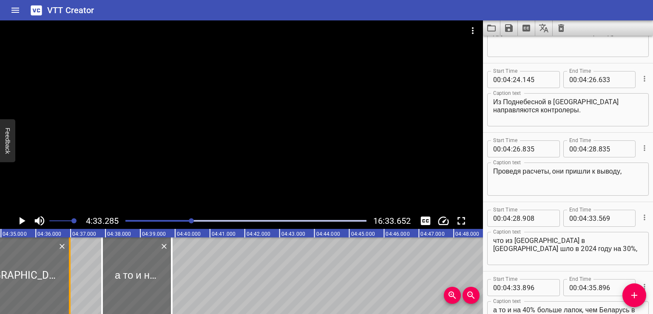
drag, startPoint x: 12, startPoint y: 275, endPoint x: 72, endPoint y: 277, distance: 59.6
click at [72, 277] on div at bounding box center [69, 275] width 9 height 77
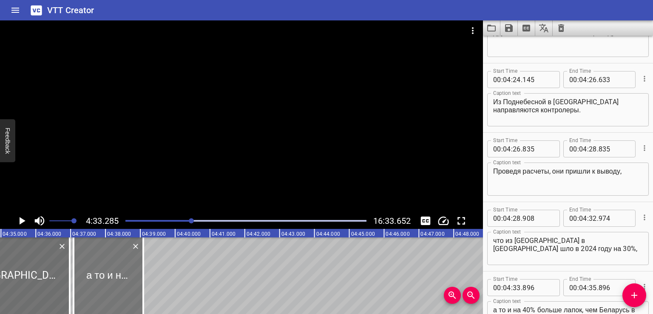
drag, startPoint x: 127, startPoint y: 280, endPoint x: 98, endPoint y: 287, distance: 29.2
click at [98, 287] on div at bounding box center [109, 275] width 70 height 77
drag, startPoint x: 144, startPoint y: 276, endPoint x: 151, endPoint y: 276, distance: 7.7
click at [151, 276] on div at bounding box center [154, 275] width 9 height 77
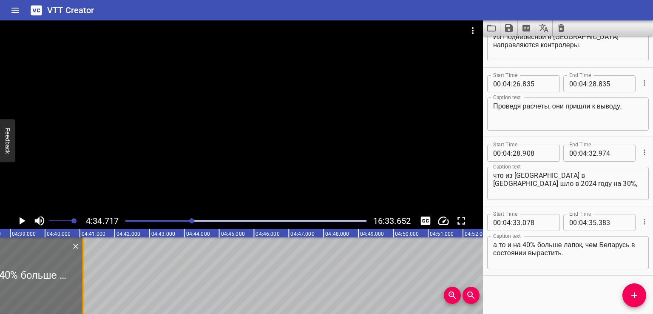
drag, startPoint x: 24, startPoint y: 280, endPoint x: 83, endPoint y: 281, distance: 59.5
click at [83, 281] on div at bounding box center [83, 275] width 2 height 77
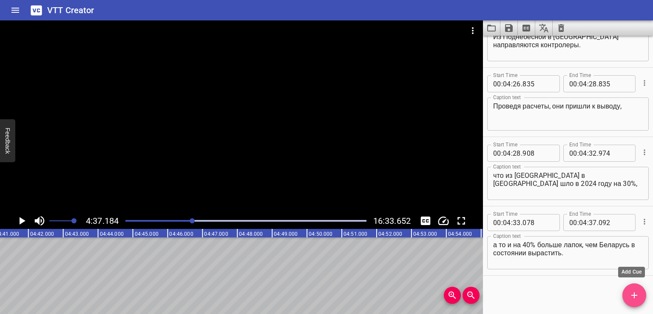
click at [628, 293] on span "Add Cue" at bounding box center [634, 295] width 24 height 10
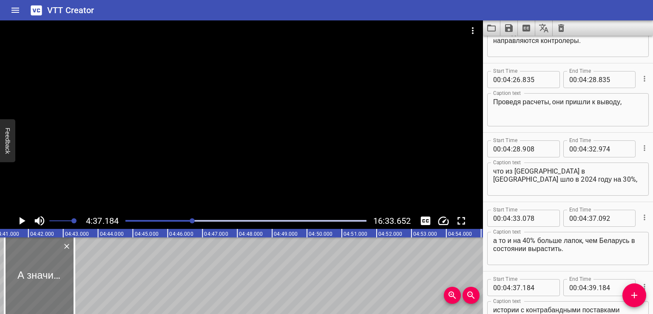
click at [49, 273] on div at bounding box center [40, 275] width 70 height 77
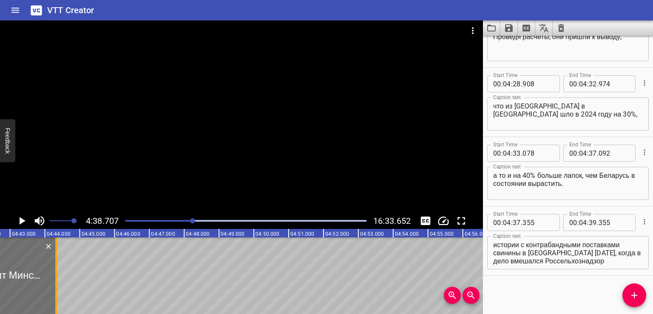
drag, startPoint x: 24, startPoint y: 283, endPoint x: 71, endPoint y: 286, distance: 47.3
click at [60, 286] on div at bounding box center [56, 275] width 9 height 77
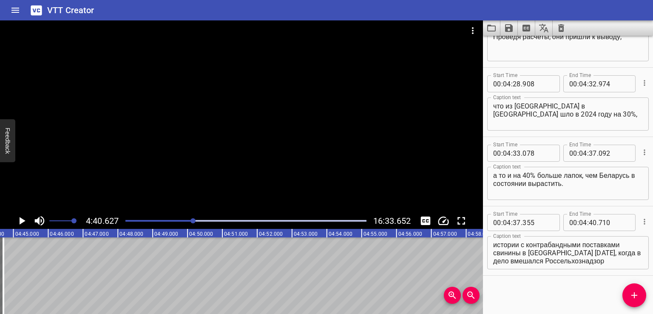
click at [546, 259] on textarea "А значит Минск нарушает договоренности и под видом собственной продукции перепр…" at bounding box center [568, 253] width 150 height 24
drag, startPoint x: 494, startPoint y: 261, endPoint x: 612, endPoint y: 273, distance: 118.8
click at [612, 273] on div "Start Time 00 : 04 : 37 . 355 Start Time End Time 00 : 04 : 40 . 710 End Time C…" at bounding box center [568, 240] width 170 height 69
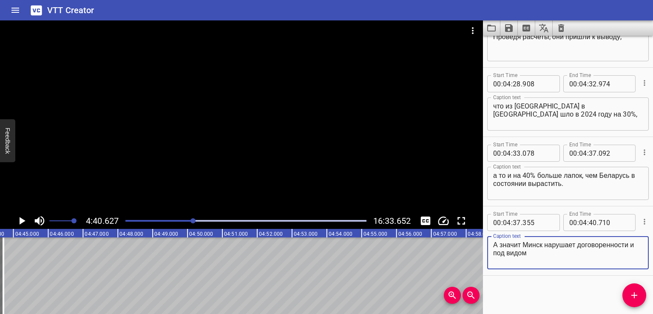
click at [626, 300] on button "Add Cue" at bounding box center [634, 295] width 24 height 24
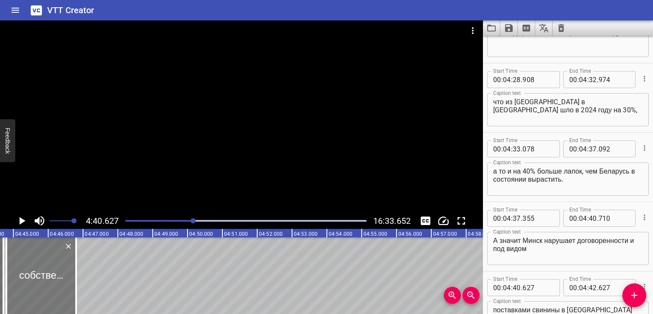
drag, startPoint x: 26, startPoint y: 281, endPoint x: 32, endPoint y: 281, distance: 6.8
click at [32, 281] on div at bounding box center [41, 275] width 70 height 77
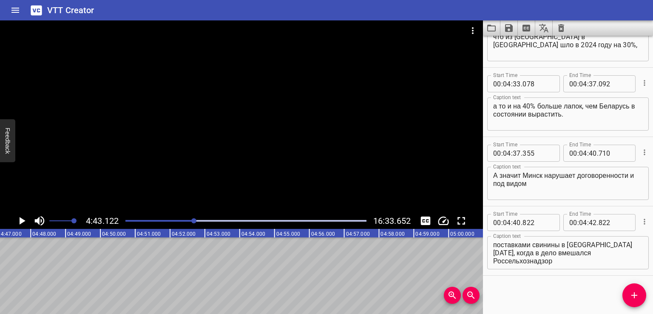
click at [588, 259] on textarea "собственной продукции перепродает чужую. Получилось, как в истории с контрабанд…" at bounding box center [568, 253] width 150 height 24
drag, startPoint x: 519, startPoint y: 252, endPoint x: 629, endPoint y: 277, distance: 112.9
click at [629, 277] on div "Start Time 00 : 00 : 00 . 000 Start Time End Time 00 : 00 : 02 . 000 End Time C…" at bounding box center [568, 175] width 170 height 278
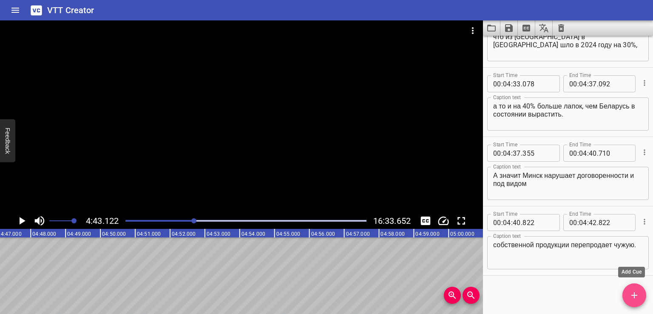
drag, startPoint x: 624, startPoint y: 294, endPoint x: 611, endPoint y: 293, distance: 13.7
click at [624, 295] on span "Add Cue" at bounding box center [634, 295] width 24 height 10
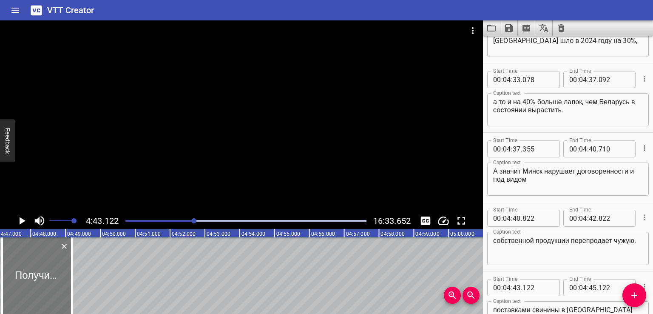
click at [50, 281] on div at bounding box center [37, 275] width 70 height 77
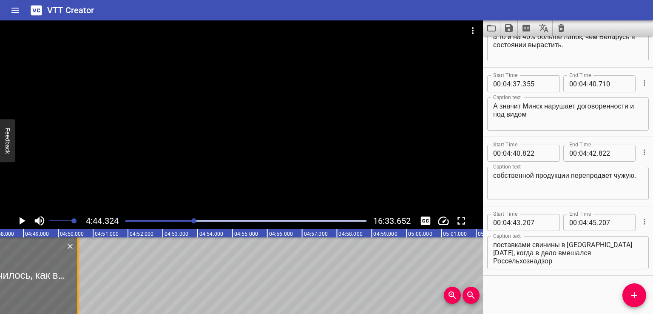
drag, startPoint x: 30, startPoint y: 277, endPoint x: 79, endPoint y: 274, distance: 49.0
click at [78, 275] on div at bounding box center [78, 275] width 2 height 77
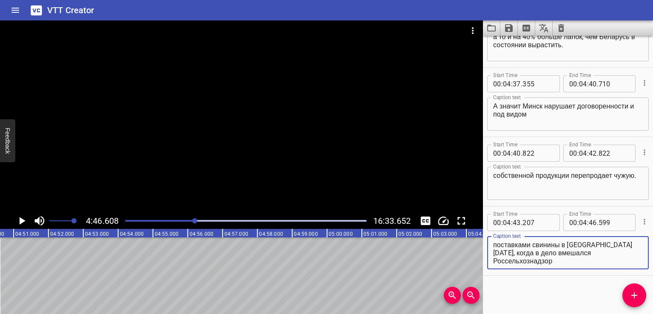
drag, startPoint x: 520, startPoint y: 252, endPoint x: 634, endPoint y: 283, distance: 117.7
click at [641, 284] on div "Start Time 00 : 00 : 00 . 000 Start Time End Time 00 : 00 : 02 . 000 End Time C…" at bounding box center [568, 175] width 170 height 278
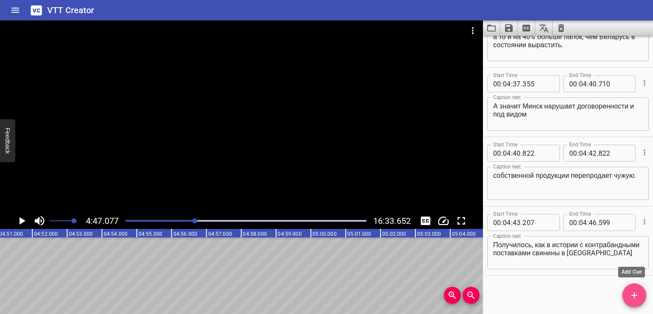
click at [628, 296] on span "Add Cue" at bounding box center [634, 295] width 24 height 10
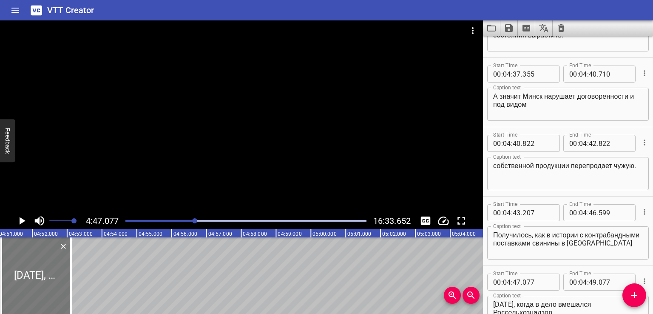
click at [20, 287] on div at bounding box center [36, 275] width 70 height 77
drag, startPoint x: 622, startPoint y: 243, endPoint x: 636, endPoint y: 257, distance: 19.9
click at [636, 257] on div "Получилось, как в истории с контрабандными поставками свинины в [GEOGRAPHIC_DAT…" at bounding box center [568, 242] width 162 height 33
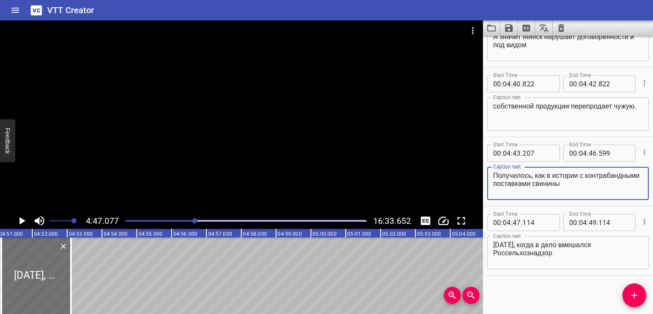
click at [494, 243] on textarea "[DATE], когда в дело вмешался Россельхознадзор" at bounding box center [568, 253] width 150 height 24
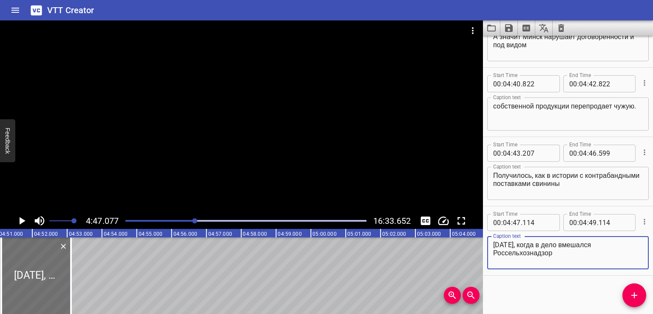
paste textarea "в [GEOGRAPHIC_DATA]"
drag, startPoint x: 534, startPoint y: 252, endPoint x: 602, endPoint y: 255, distance: 67.2
click at [602, 255] on textarea "в [GEOGRAPHIC_DATA] [DATE], когда в дело вмешался Россельхознадзор" at bounding box center [568, 253] width 150 height 24
click at [551, 291] on div "Start Time 00 : 00 : 00 . 000 Start Time End Time 00 : 00 : 02 . 000 End Time C…" at bounding box center [568, 175] width 170 height 278
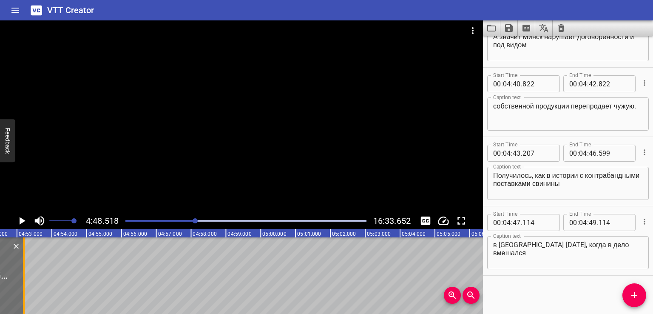
drag, startPoint x: 20, startPoint y: 276, endPoint x: 55, endPoint y: 274, distance: 34.9
click at [28, 274] on div at bounding box center [24, 275] width 9 height 77
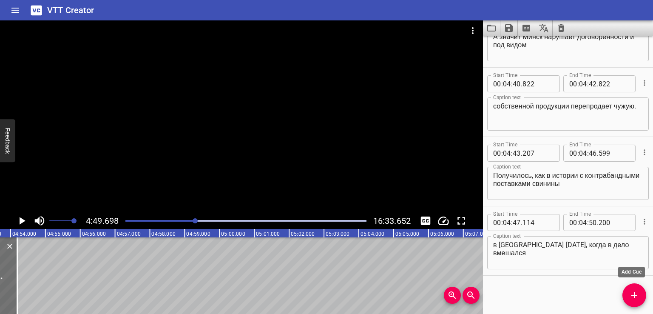
click at [638, 295] on icon "Add Cue" at bounding box center [634, 295] width 10 height 10
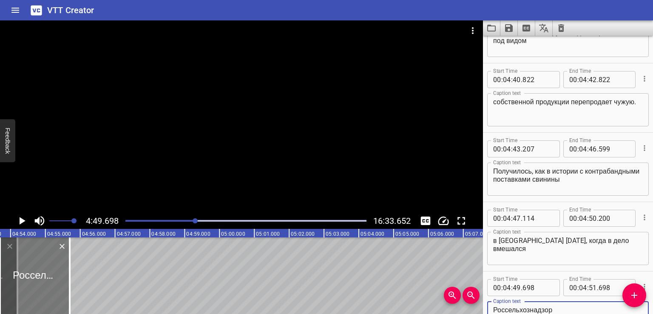
drag, startPoint x: 29, startPoint y: 279, endPoint x: 54, endPoint y: 279, distance: 25.1
click at [53, 279] on div at bounding box center [35, 275] width 70 height 77
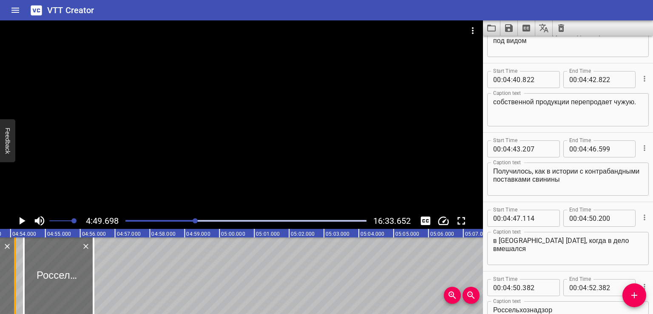
drag, startPoint x: 18, startPoint y: 274, endPoint x: 0, endPoint y: 279, distance: 18.5
click at [14, 279] on div at bounding box center [15, 275] width 2 height 77
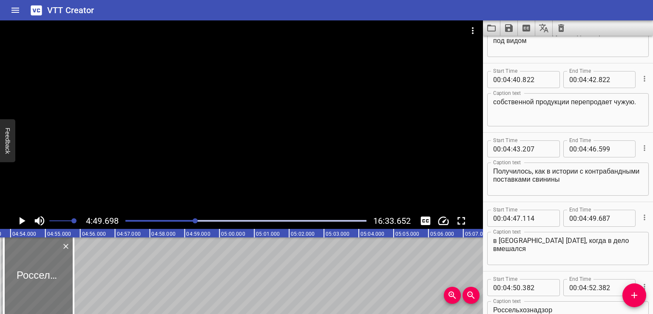
drag, startPoint x: 45, startPoint y: 279, endPoint x: 25, endPoint y: 287, distance: 21.3
click at [25, 287] on div at bounding box center [39, 275] width 70 height 77
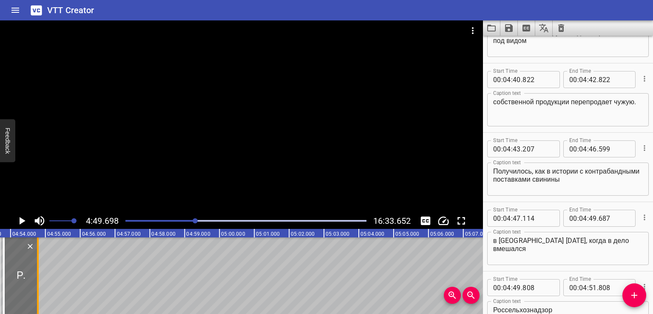
drag, startPoint x: 72, startPoint y: 278, endPoint x: 32, endPoint y: 287, distance: 40.4
click at [37, 286] on div at bounding box center [38, 275] width 2 height 77
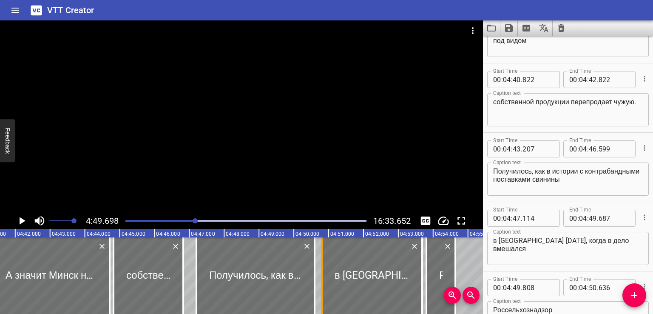
drag, startPoint x: 332, startPoint y: 279, endPoint x: 324, endPoint y: 279, distance: 8.1
click at [324, 279] on div at bounding box center [322, 275] width 9 height 77
click at [350, 278] on div at bounding box center [370, 275] width 100 height 77
click at [270, 281] on div at bounding box center [253, 275] width 118 height 77
click at [146, 280] on div at bounding box center [149, 275] width 70 height 77
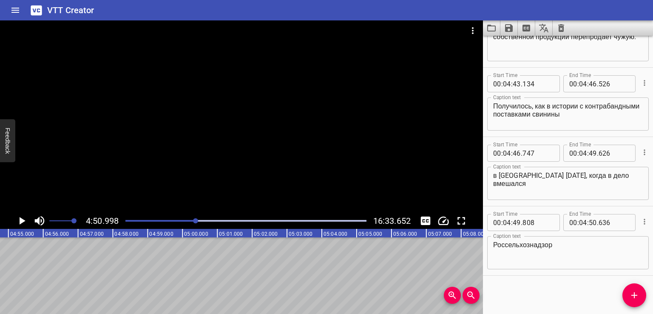
scroll to position [0, 10135]
click at [636, 300] on button "Add Cue" at bounding box center [634, 295] width 24 height 24
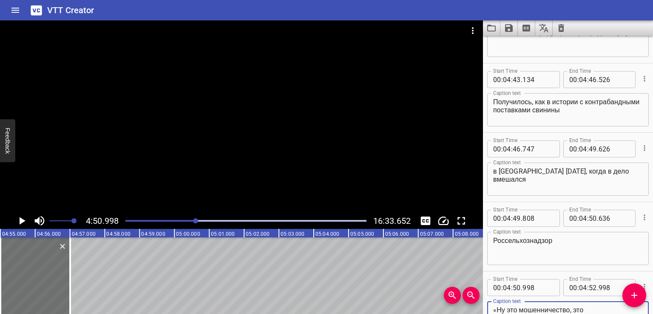
scroll to position [6078, 0]
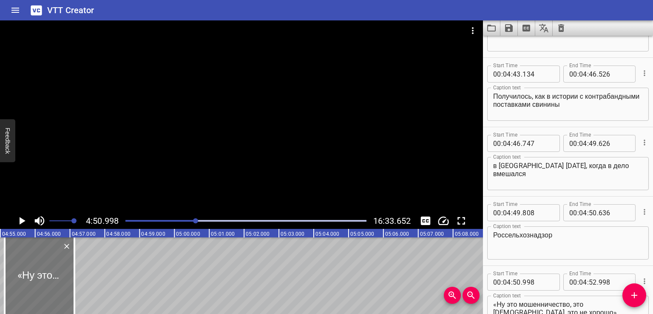
drag, startPoint x: 45, startPoint y: 273, endPoint x: 50, endPoint y: 273, distance: 5.1
click at [49, 273] on div at bounding box center [40, 275] width 70 height 77
drag, startPoint x: 77, startPoint y: 278, endPoint x: 63, endPoint y: 278, distance: 14.0
click at [70, 278] on div at bounding box center [74, 275] width 9 height 77
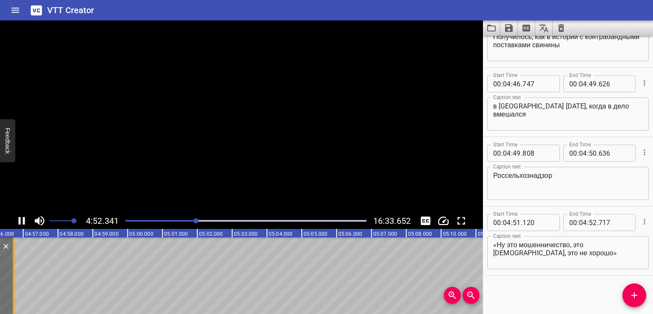
scroll to position [0, 10192]
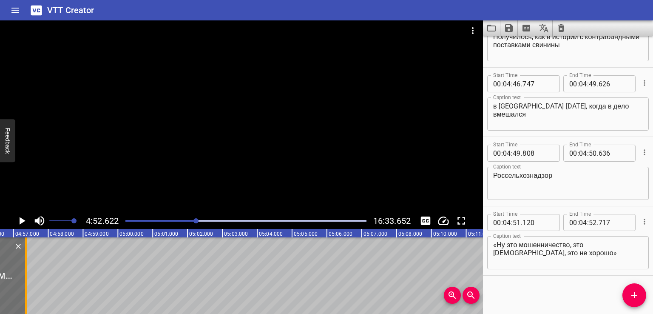
drag, startPoint x: 3, startPoint y: 278, endPoint x: 28, endPoint y: 278, distance: 25.1
click at [27, 278] on div at bounding box center [26, 275] width 2 height 77
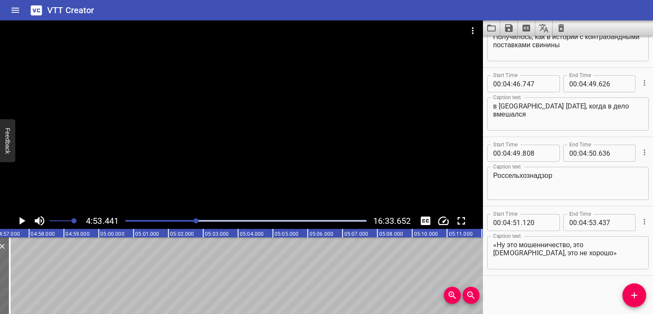
scroll to position [0, 10220]
